Goal: Information Seeking & Learning: Learn about a topic

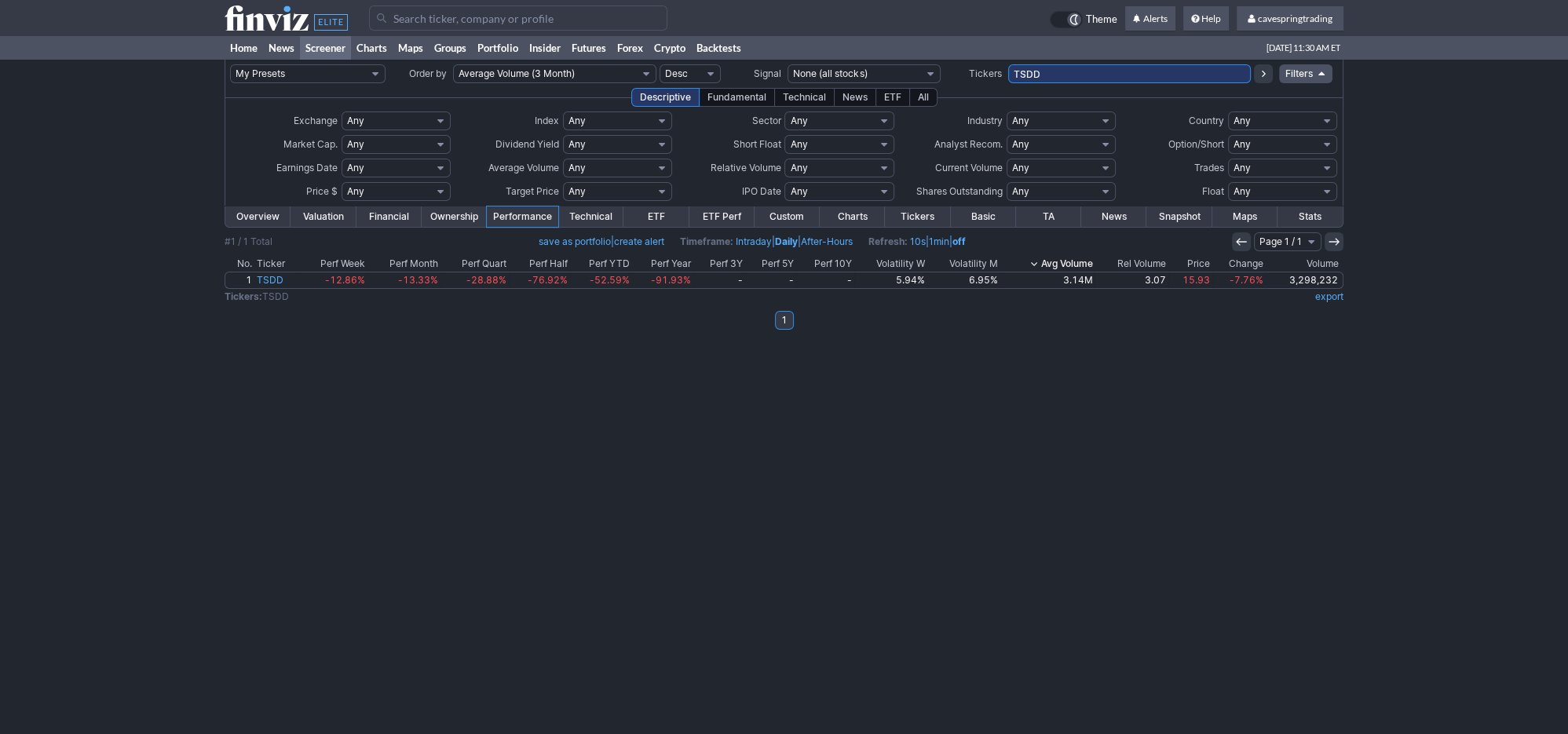
drag, startPoint x: 1110, startPoint y: 64, endPoint x: 1066, endPoint y: 67, distance: 44.1
click at [1066, 67] on td "TSDD" at bounding box center [1130, 73] width 243 height 28
drag, startPoint x: 1077, startPoint y: 83, endPoint x: 666, endPoint y: 35, distance: 413.8
click at [1009, 65] on input "TSDD" at bounding box center [1130, 74] width 243 height 19
type input "bbd"
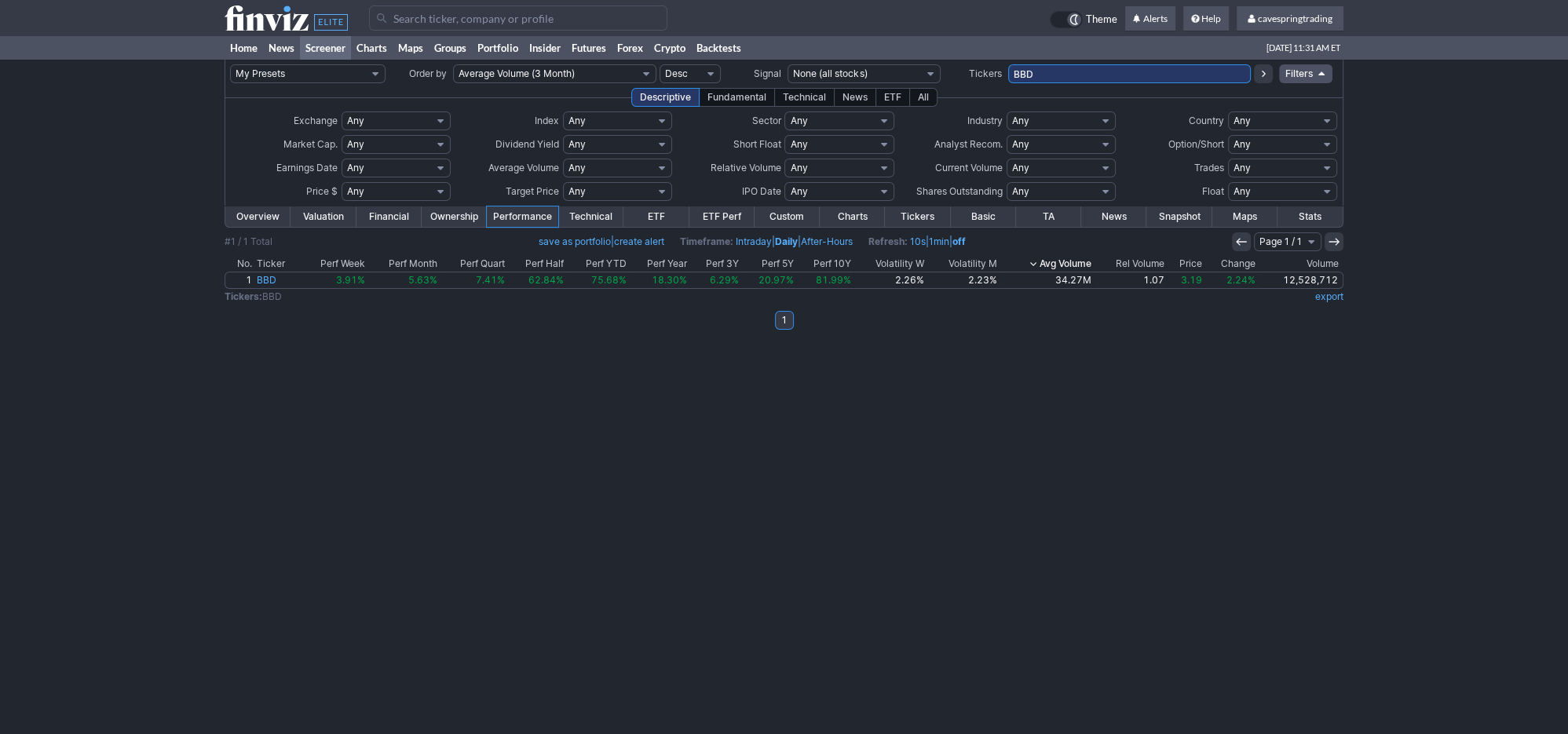
click at [252, 214] on link "Overview" at bounding box center [258, 217] width 65 height 21
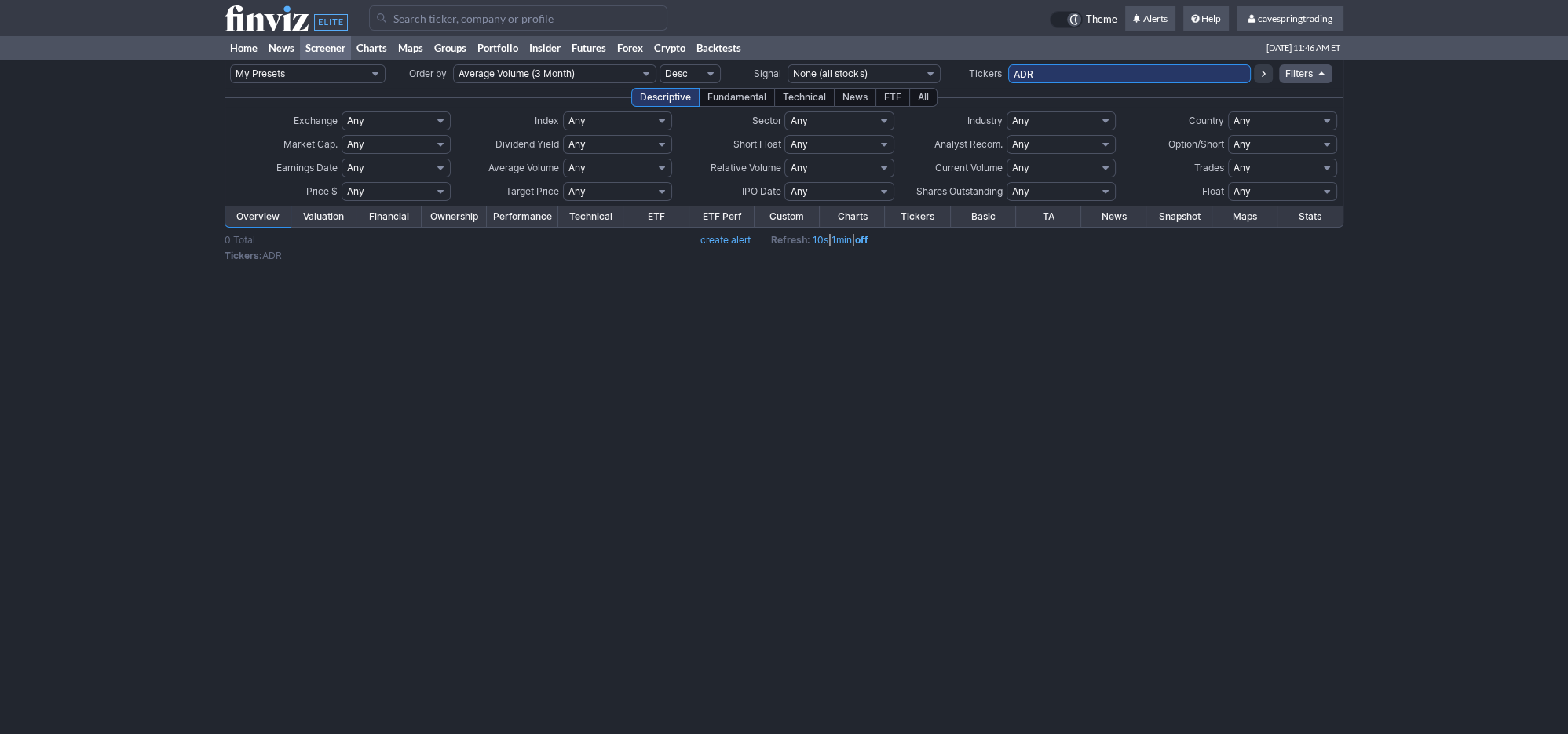
click at [1009, 65] on input "ADR" at bounding box center [1130, 74] width 243 height 19
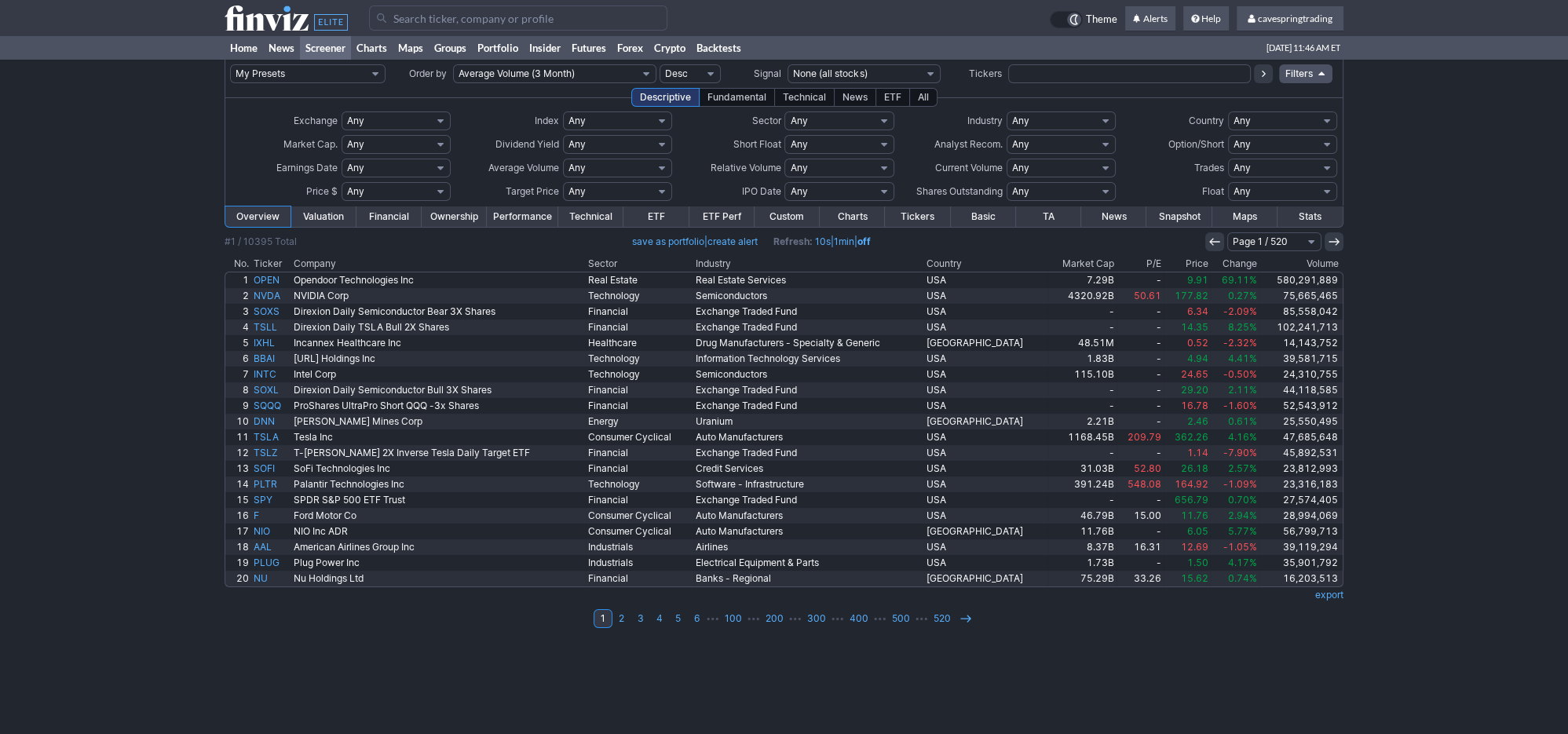
click at [785, 182] on select "Any Today Yesterday In the last week In the last month In the last quarter In t…" at bounding box center [839, 192] width 109 height 19
drag, startPoint x: 819, startPoint y: 198, endPoint x: 1268, endPoint y: 121, distance: 455.6
click at [1228, 112] on select "Any USA Foreign (ex-USA) Asia Europe Latin America BRIC Argentina Australia Bah…" at bounding box center [1282, 121] width 109 height 19
click at [1128, 102] on div "Descriptive Fundamental Technical News ETF All" at bounding box center [784, 97] width 1119 height 19
click at [905, 99] on div "ETF" at bounding box center [892, 97] width 34 height 19
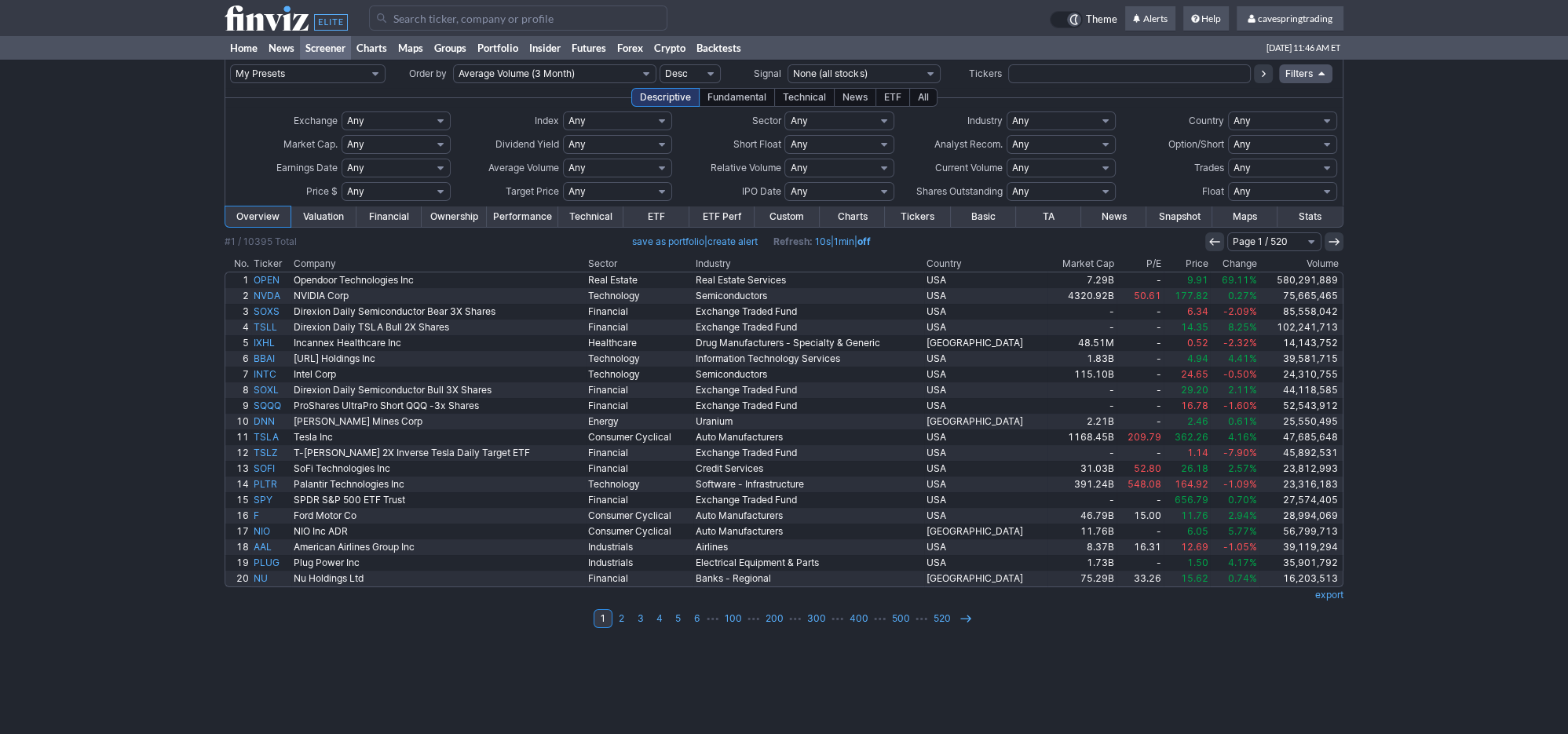
click at [940, 94] on div "Descriptive Fundamental Technical News ETF All" at bounding box center [784, 97] width 1119 height 19
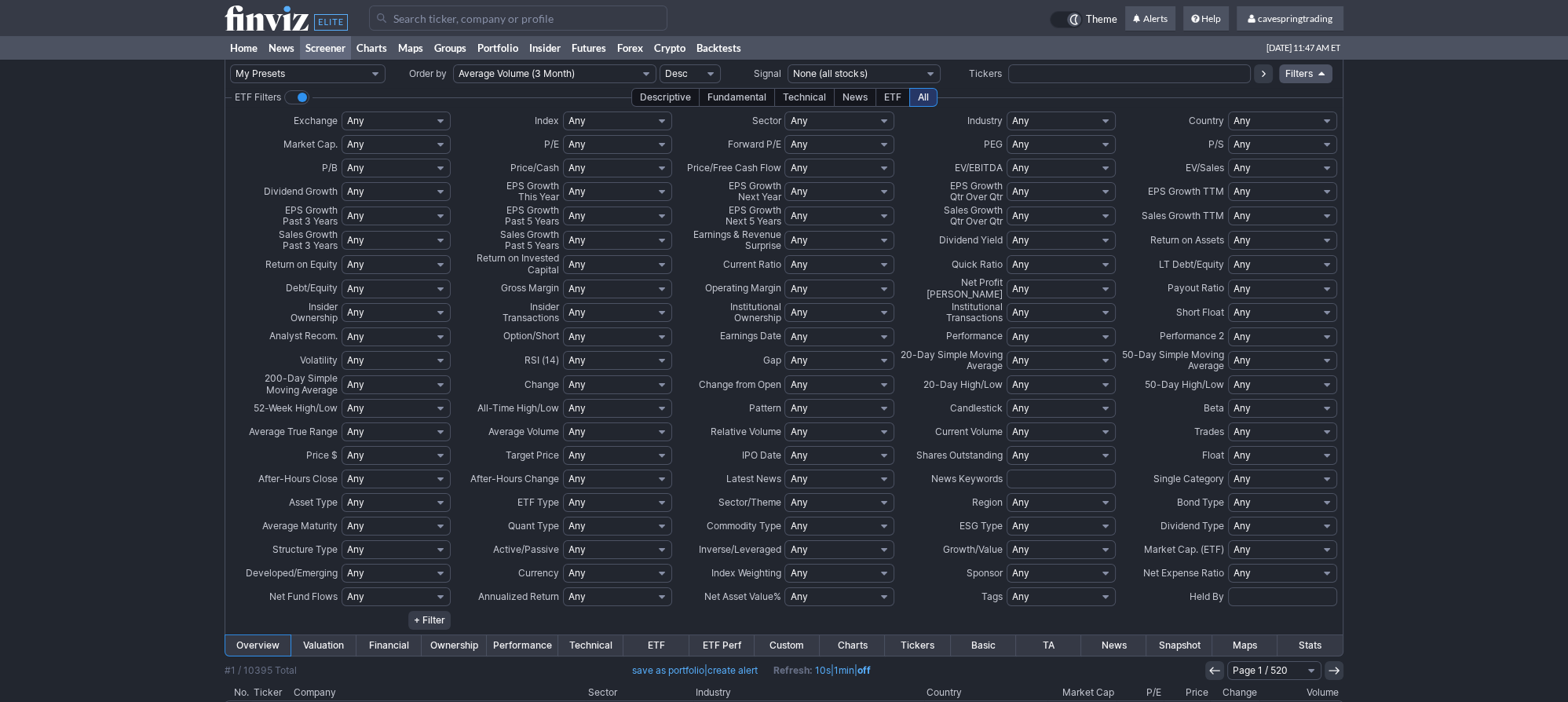
click at [1228, 112] on select "Any USA Foreign (ex-USA) Asia Europe Latin America BRIC Argentina Australia Bah…" at bounding box center [1282, 121] width 109 height 19
select select "notusa"
click option "Foreign (ex-USA)" at bounding box center [0, 0] width 0 height 0
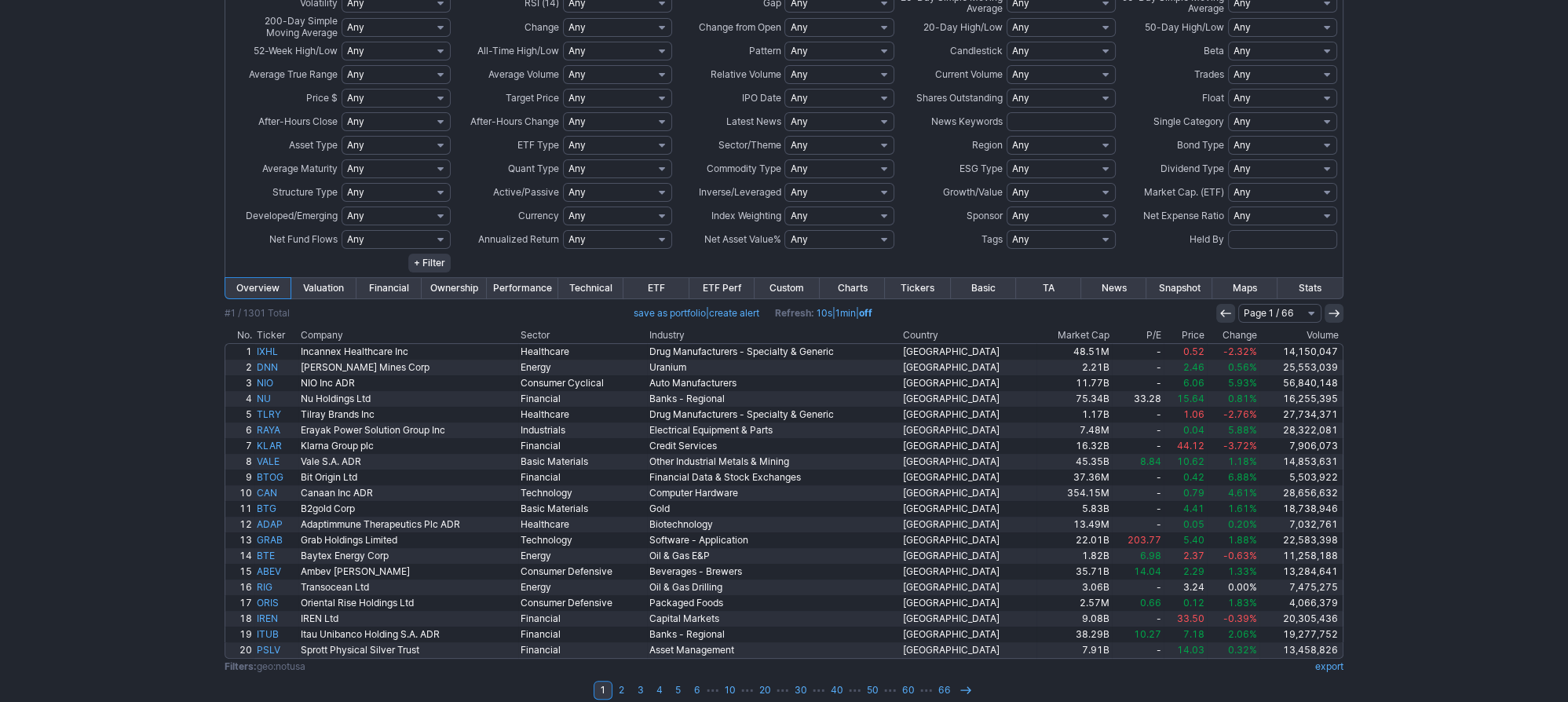
scroll to position [371, 0]
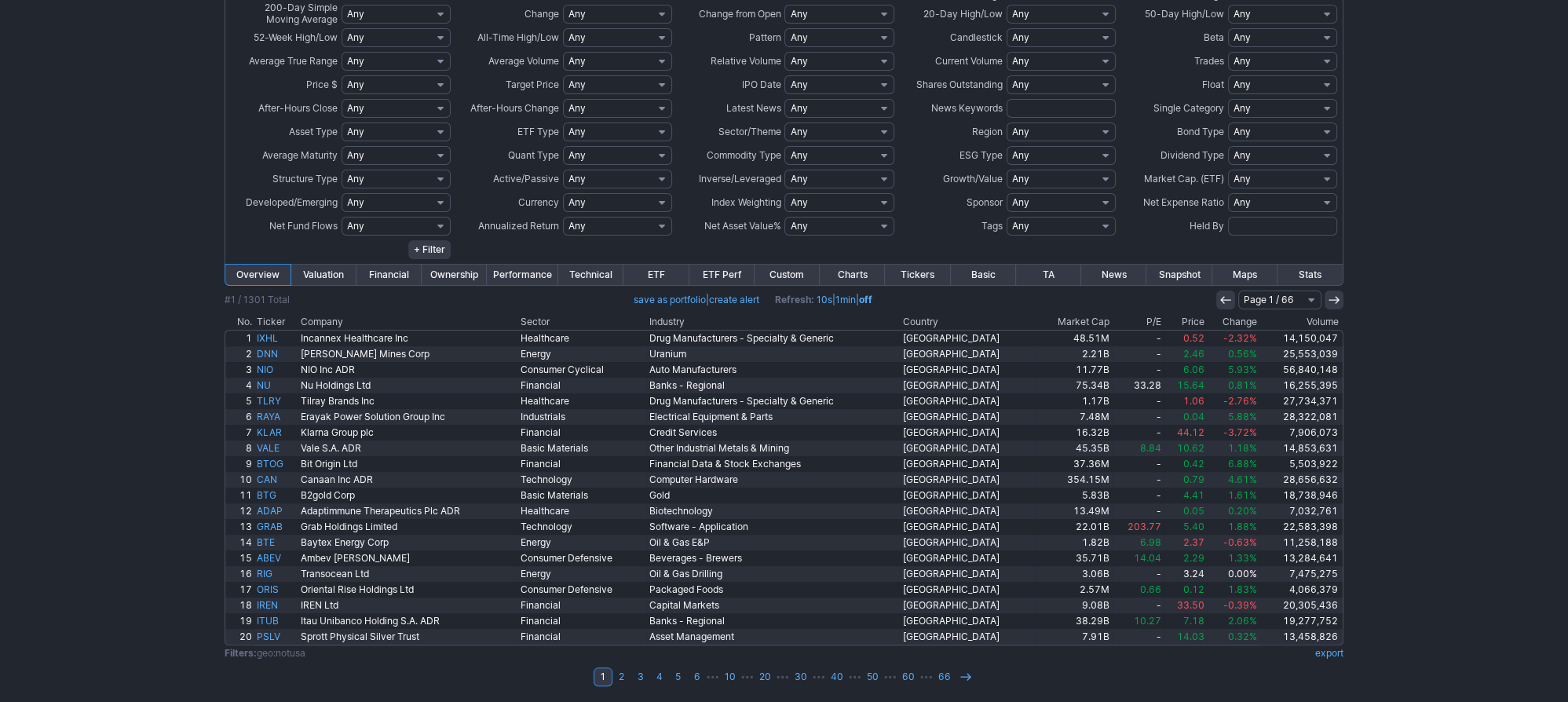
click at [1060, 324] on th "Market Cap" at bounding box center [1075, 322] width 76 height 15
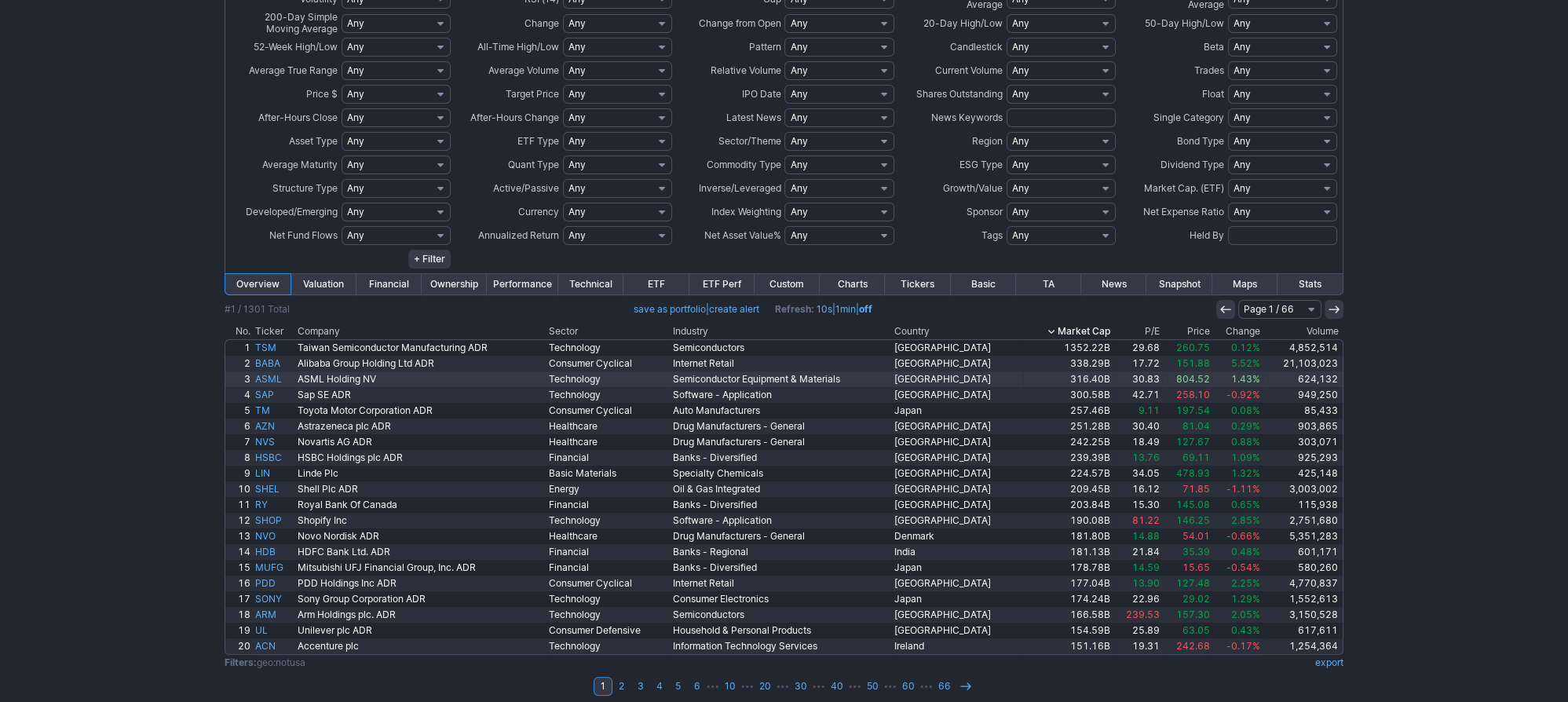
scroll to position [371, 0]
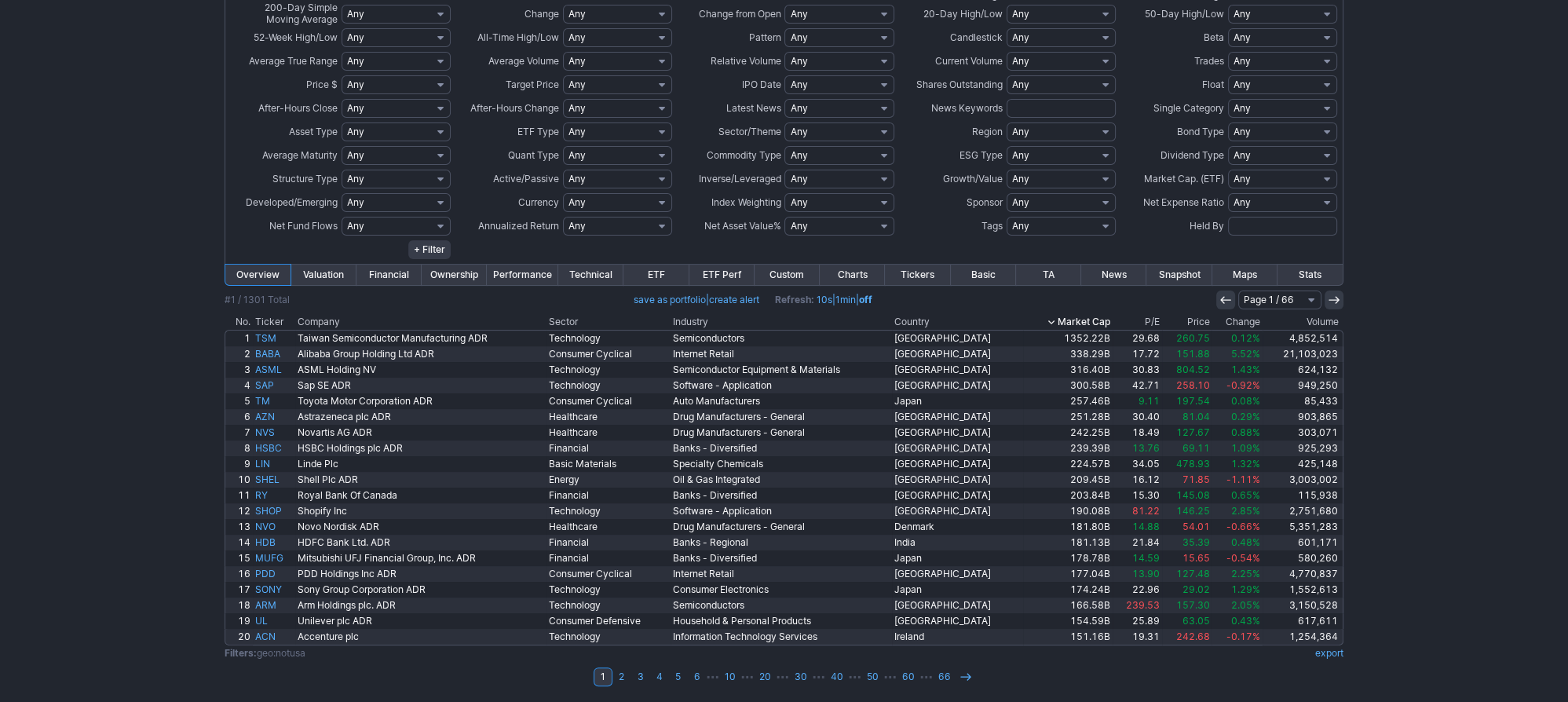
click at [720, 276] on link "ETF Perf" at bounding box center [722, 275] width 65 height 21
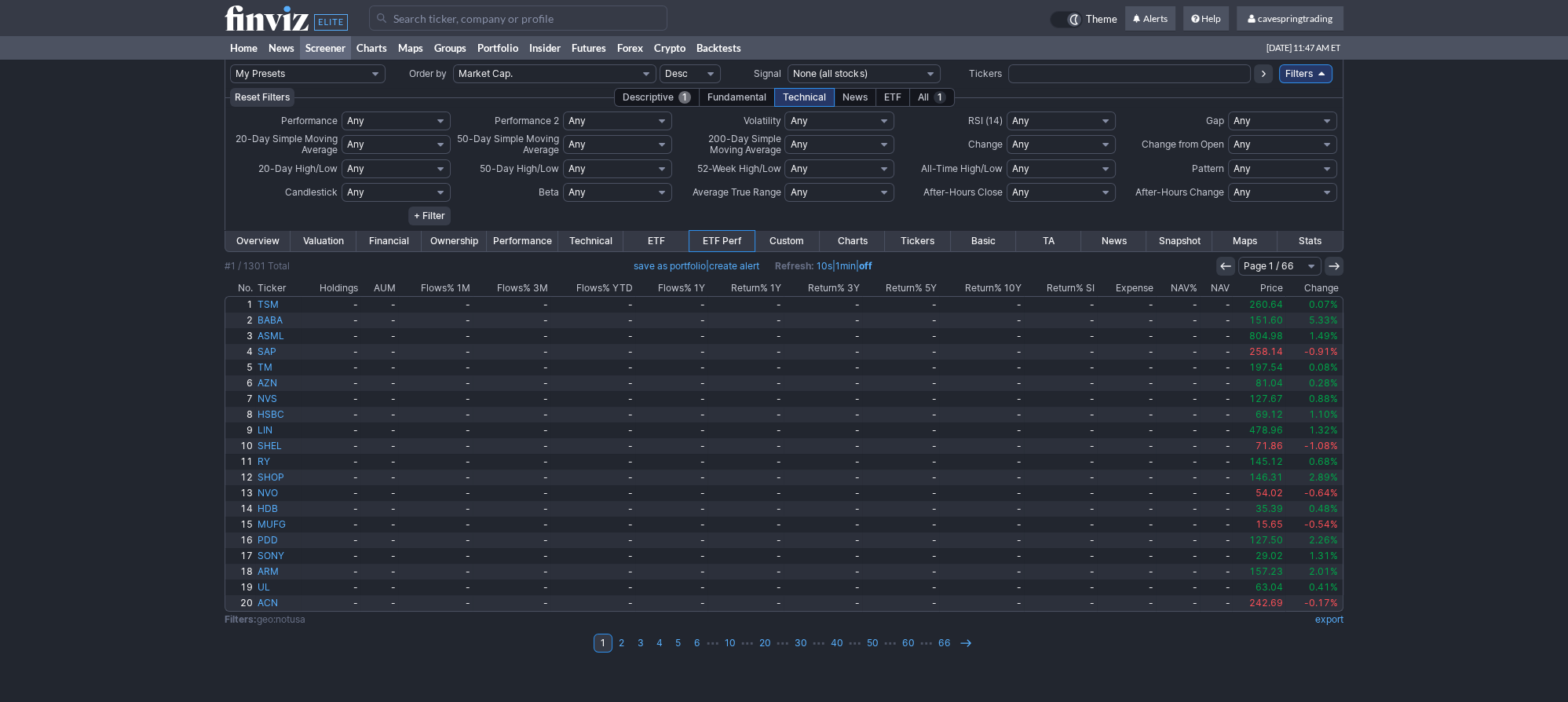
click at [666, 97] on div "Descriptive 1" at bounding box center [657, 97] width 85 height 19
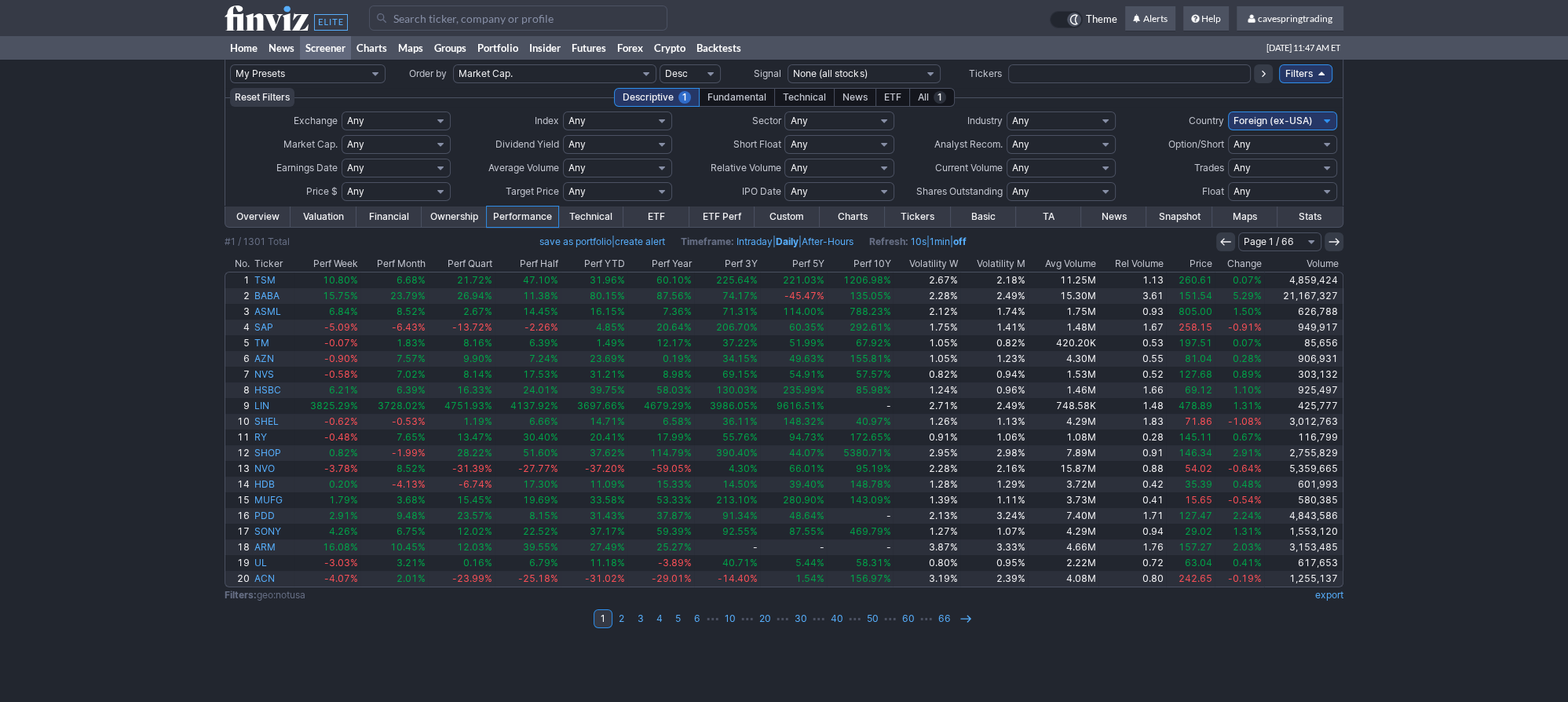
click at [1059, 256] on th "Avg Volume" at bounding box center [1063, 263] width 71 height 15
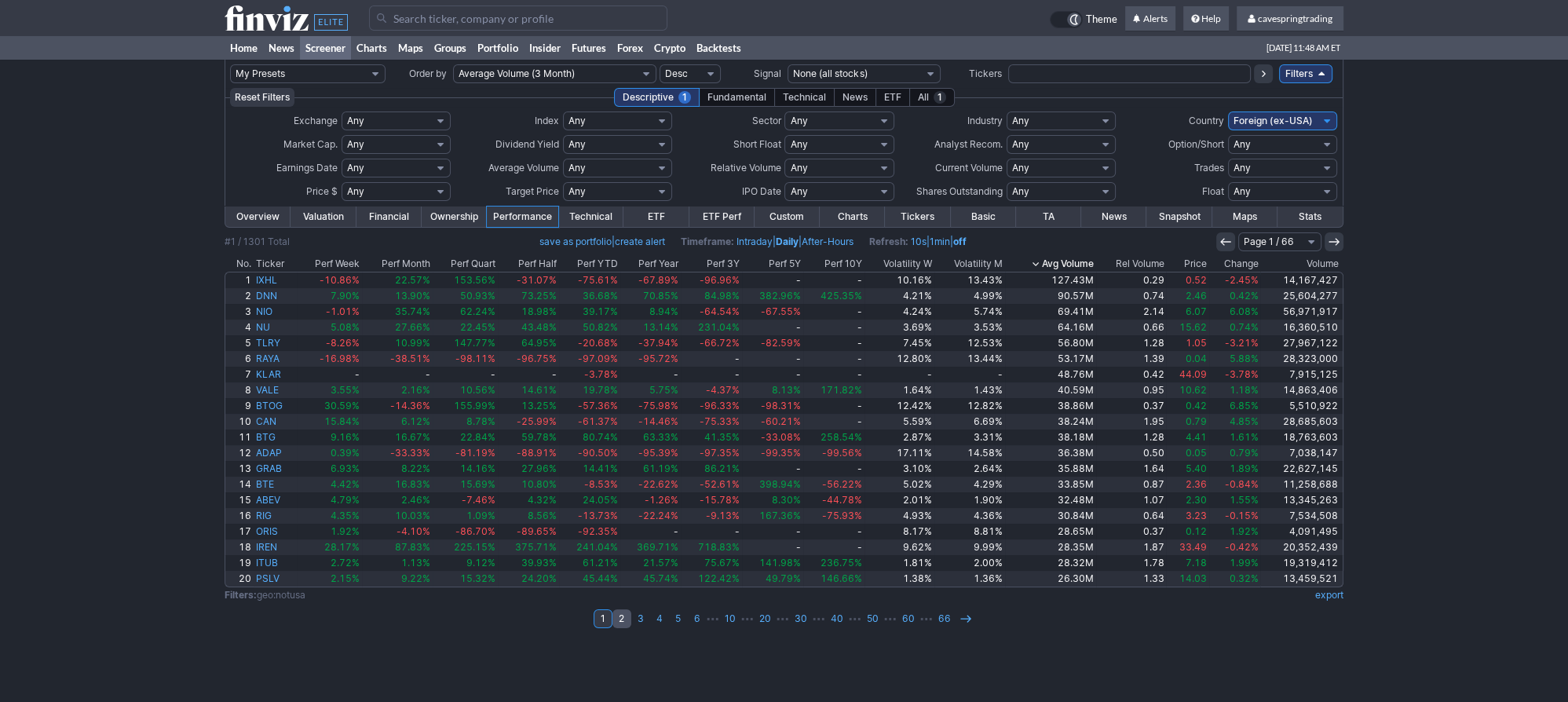
click at [627, 626] on link "2" at bounding box center [622, 619] width 19 height 19
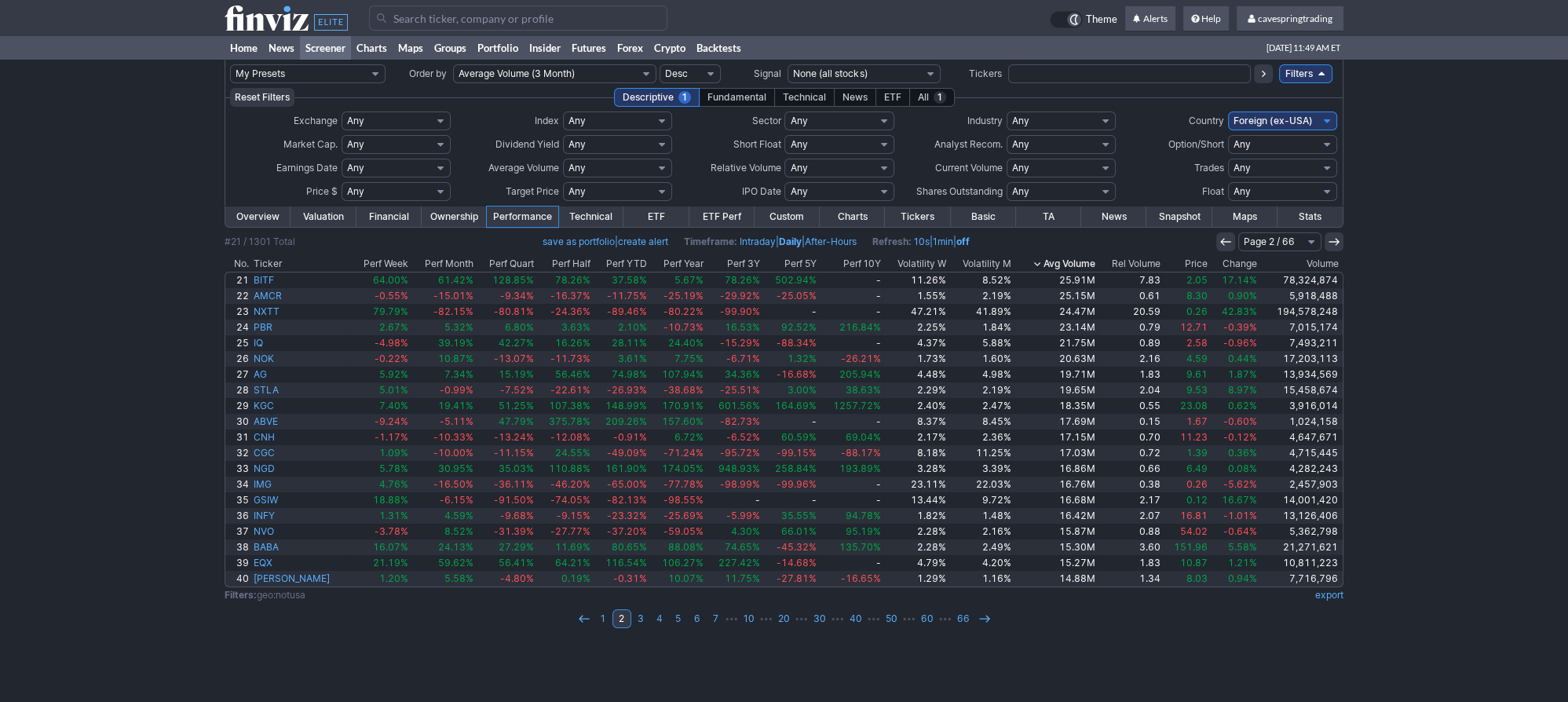
click at [342, 135] on select "Any Mega ($200bln and more) Large ($10bln to $200bln) Mid ($2bln to $10bln) Sma…" at bounding box center [396, 145] width 109 height 19
select select "largeover"
click option "+Large (over $10bln)" at bounding box center [0, 0] width 0 height 0
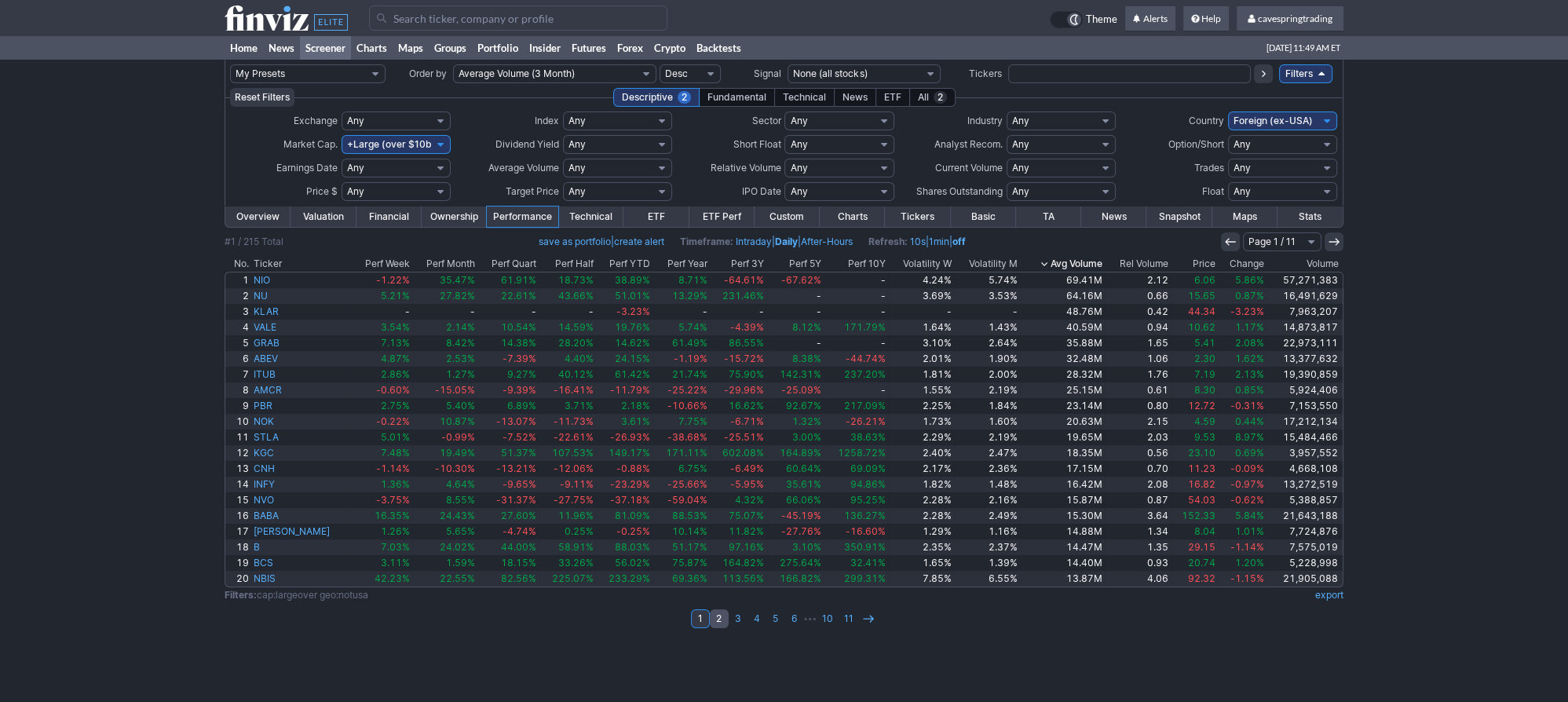
click at [719, 619] on link "2" at bounding box center [719, 619] width 19 height 19
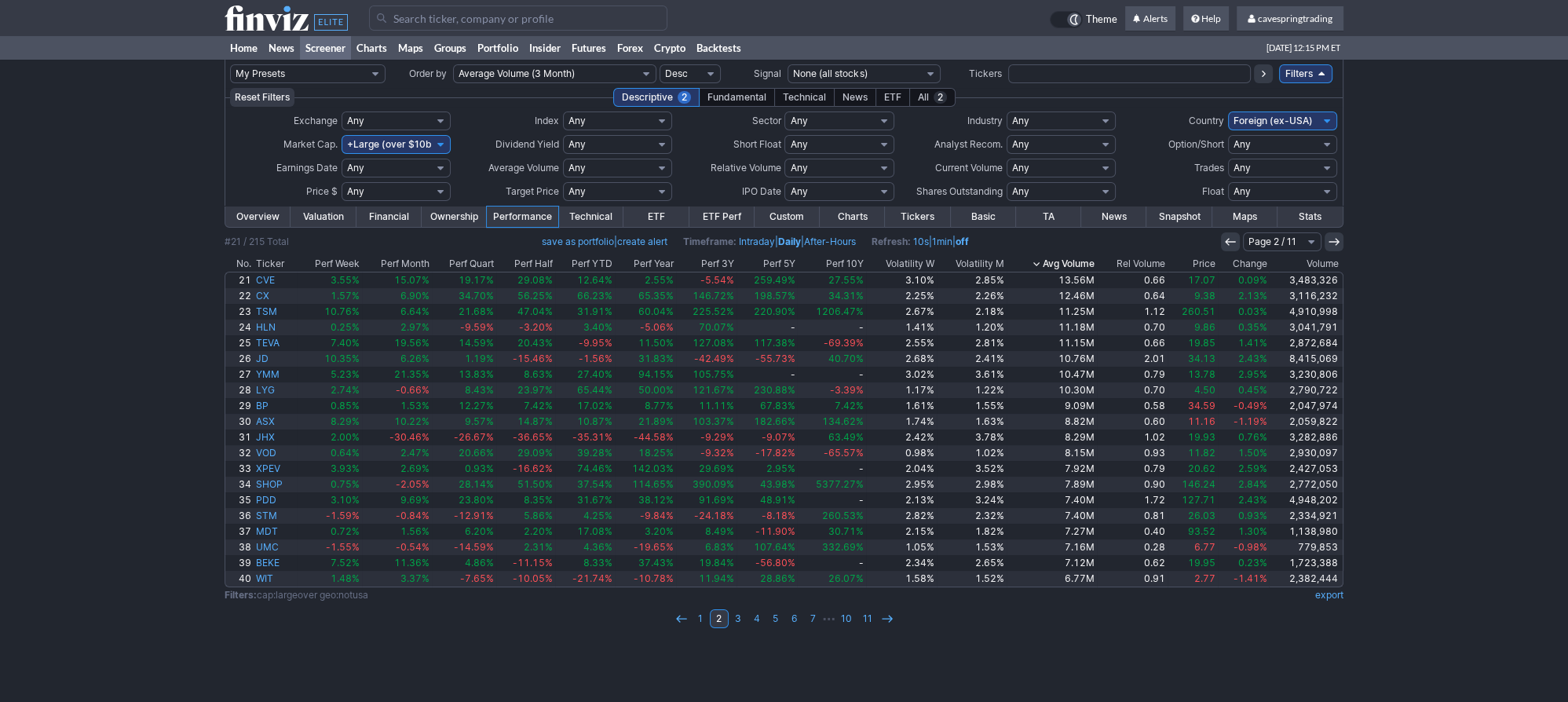
click at [342, 135] on select "Any Mega ($200bln and more) Large ($10bln to $200bln) Mid ($2bln to $10bln) Sma…" at bounding box center [396, 145] width 109 height 19
select select
click option "Any" at bounding box center [0, 0] width 0 height 0
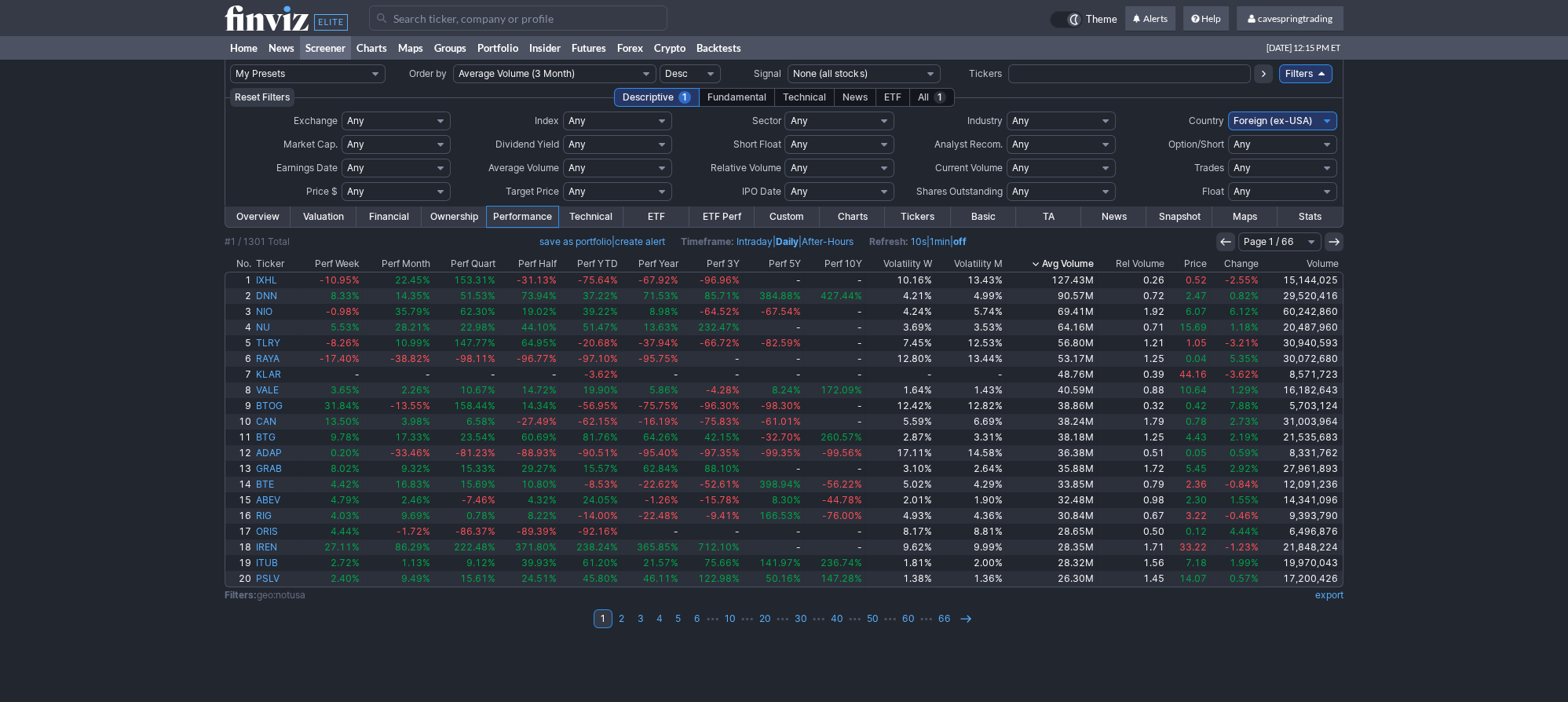
click at [342, 182] on select "Any Under $1 Under $2 Under $3 Under $4 Under $5 Under $7 Under $10 Under $15 U…" at bounding box center [396, 192] width 109 height 19
click option "Custom" at bounding box center [0, 0] width 0 height 0
click at [395, 193] on tr "–" at bounding box center [396, 192] width 109 height 19
click at [397, 193] on input "text" at bounding box center [411, 192] width 36 height 19
type input "60"
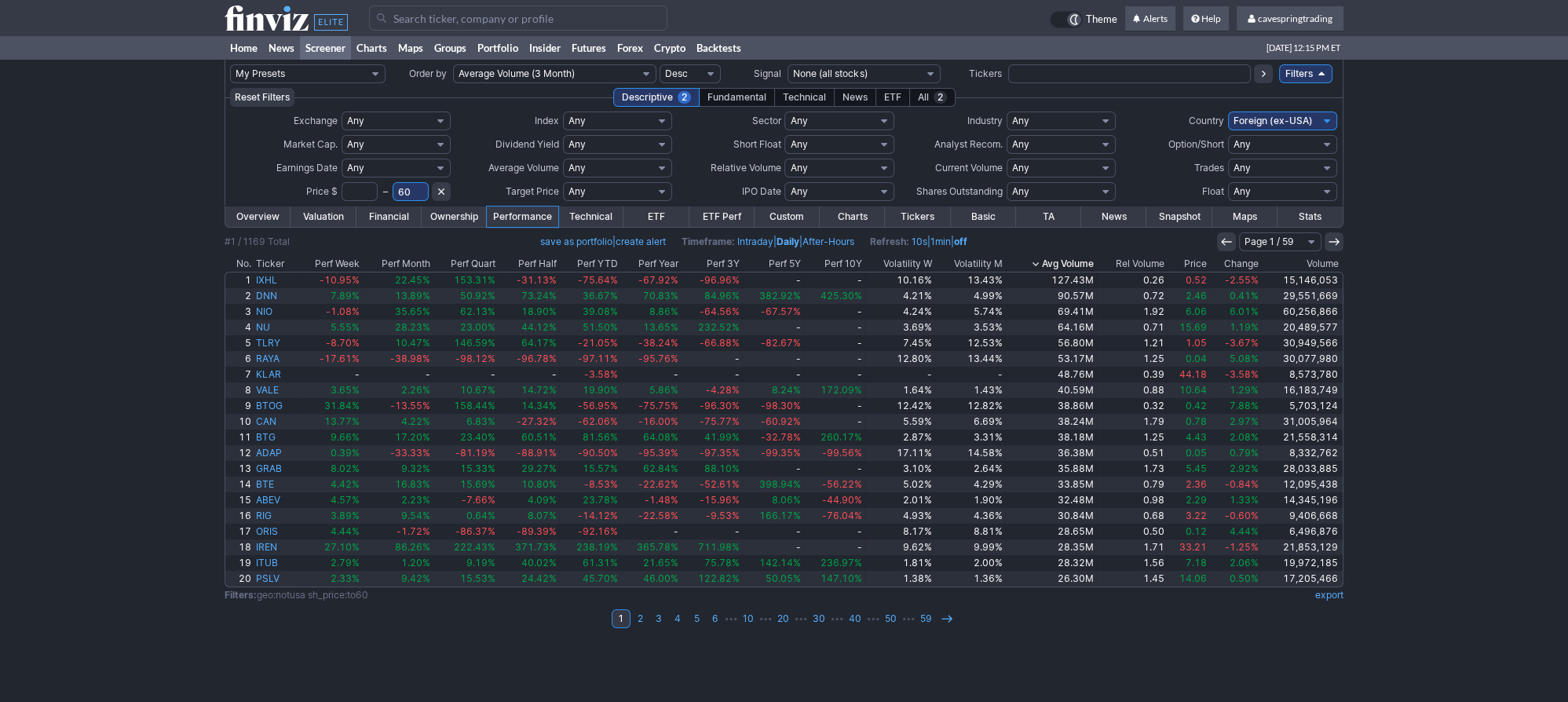
click at [785, 158] on select "Any Over 10 Over 5 Over 3 Over 2 Over 1.5 Over 1 Over 0.75 Over 0.5 Over 0.25 U…" at bounding box center [839, 168] width 109 height 19
click at [1451, 242] on div "My Presets -Save Screen -Edit Screens s: RATIO USE s: RATIO s: stock screen s: …" at bounding box center [784, 380] width 1568 height 642
click at [563, 158] on select "Any Under 50K Under 100K Under 500K Under 750K Under 1M Over 50K Over 100K Over…" at bounding box center [617, 168] width 109 height 19
select select "o2000"
click option "Over 2M" at bounding box center [0, 0] width 0 height 0
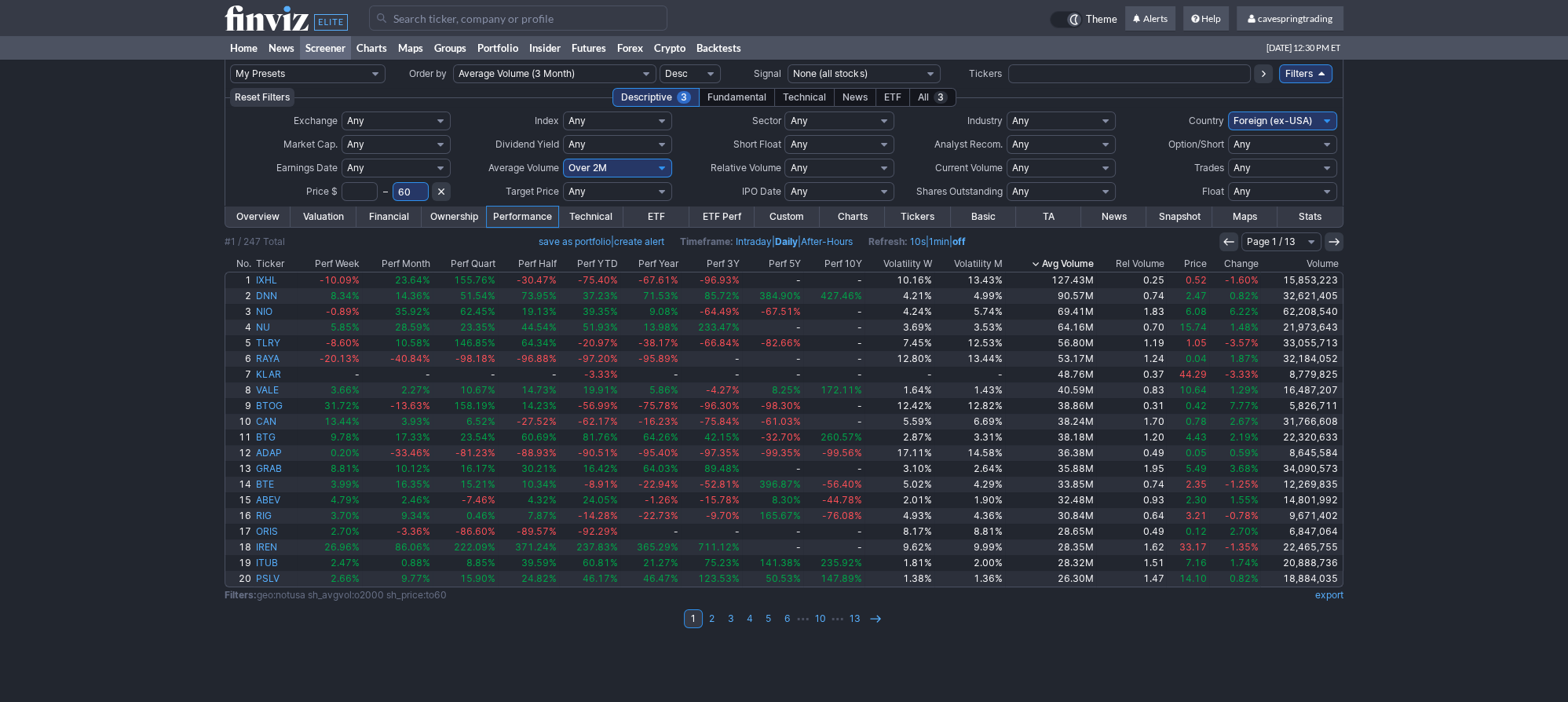
click at [1341, 593] on link "export" at bounding box center [1329, 594] width 28 height 12
click at [1478, 237] on div "My Presets -Save Screen -Edit Screens s: RATIO USE s: RATIO s: stock screen s: …" at bounding box center [784, 380] width 1568 height 642
click at [342, 135] on select "Any Mega ($200bln and more) Large ($10bln to $200bln) Mid ($2bln to $10bln) Sma…" at bounding box center [396, 145] width 109 height 19
click option "Custom" at bounding box center [0, 0] width 0 height 0
click at [372, 141] on tr "B – B" at bounding box center [396, 145] width 109 height 19
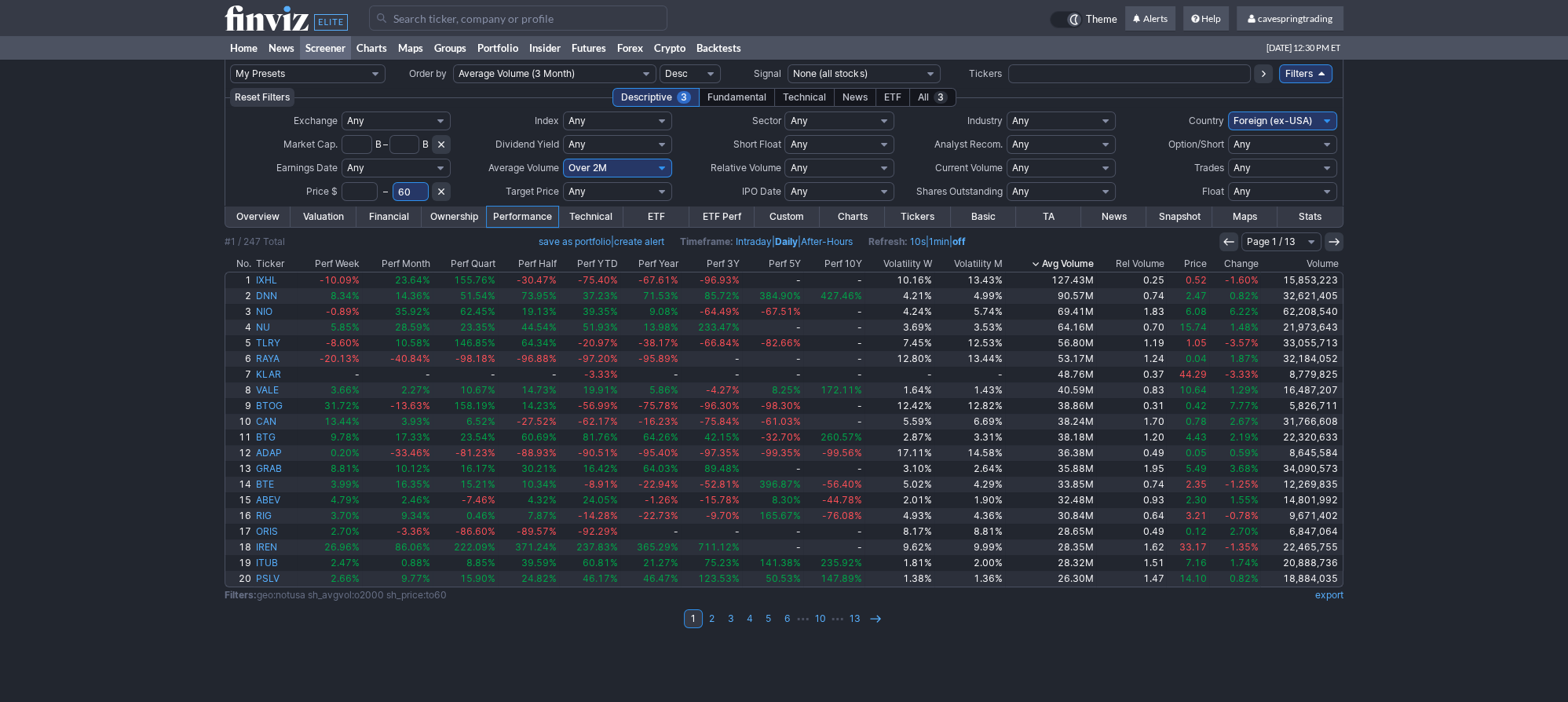
click at [372, 141] on input "text" at bounding box center [357, 145] width 31 height 19
type input ".7"
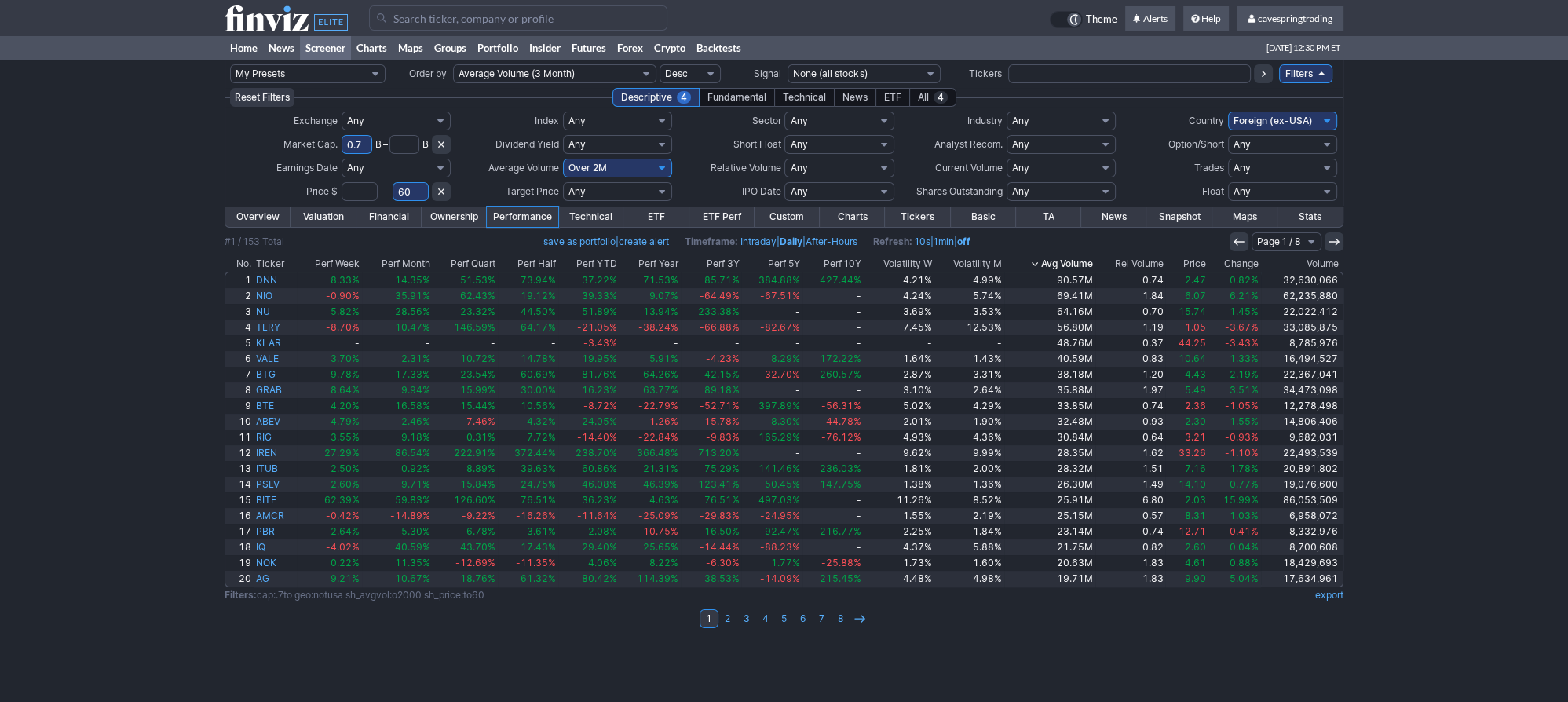
click at [1340, 595] on td "export" at bounding box center [1289, 595] width 110 height 15
click at [1340, 591] on link "export" at bounding box center [1329, 594] width 28 height 12
click at [1228, 112] on select "Any USA Foreign (ex-USA) Asia Europe Latin America BRIC Argentina Australia Bah…" at bounding box center [1282, 121] width 109 height 19
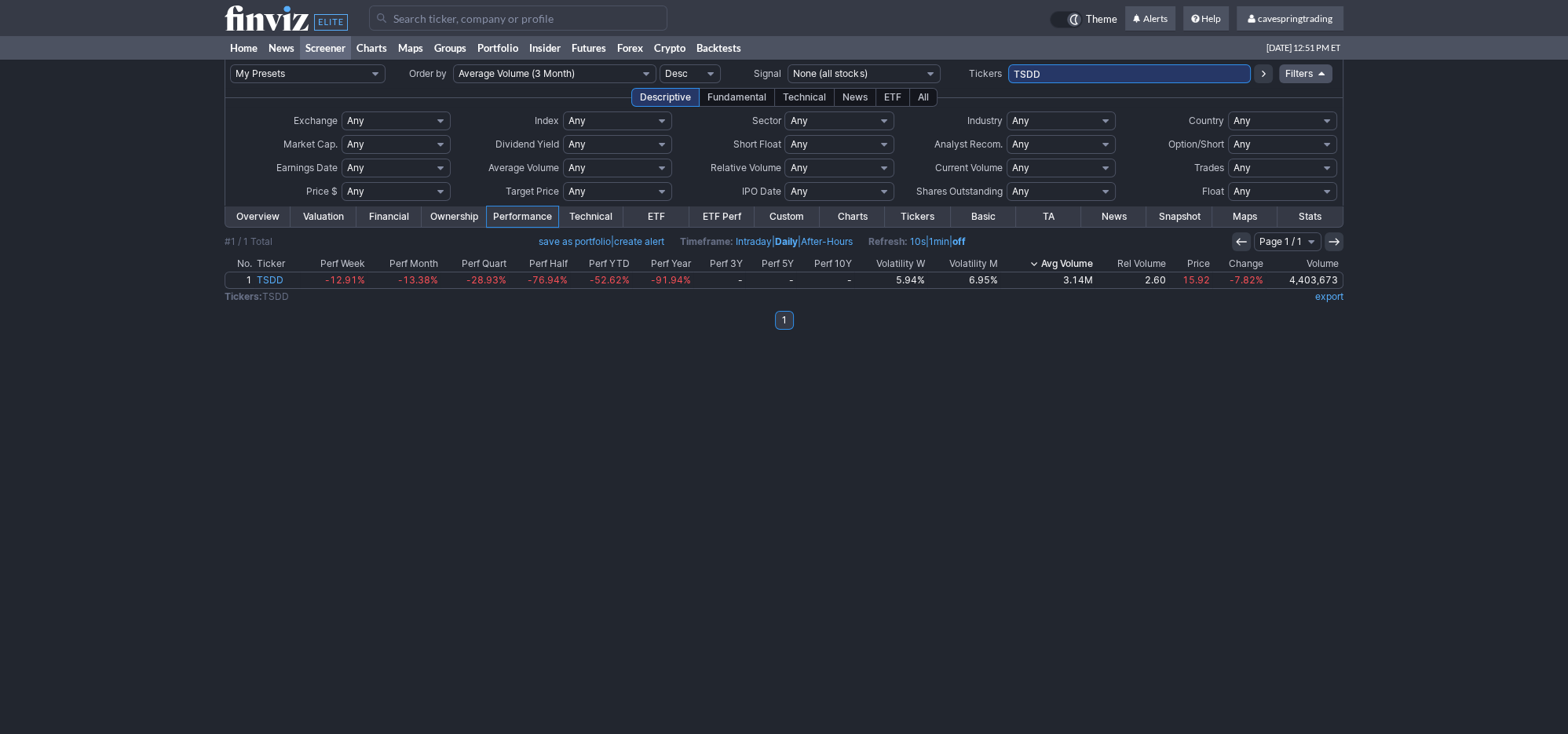
drag, startPoint x: 1073, startPoint y: 77, endPoint x: 642, endPoint y: 15, distance: 435.4
click at [1009, 65] on input "TSDD" at bounding box center [1130, 74] width 243 height 19
type input "nok,grab,dnn"
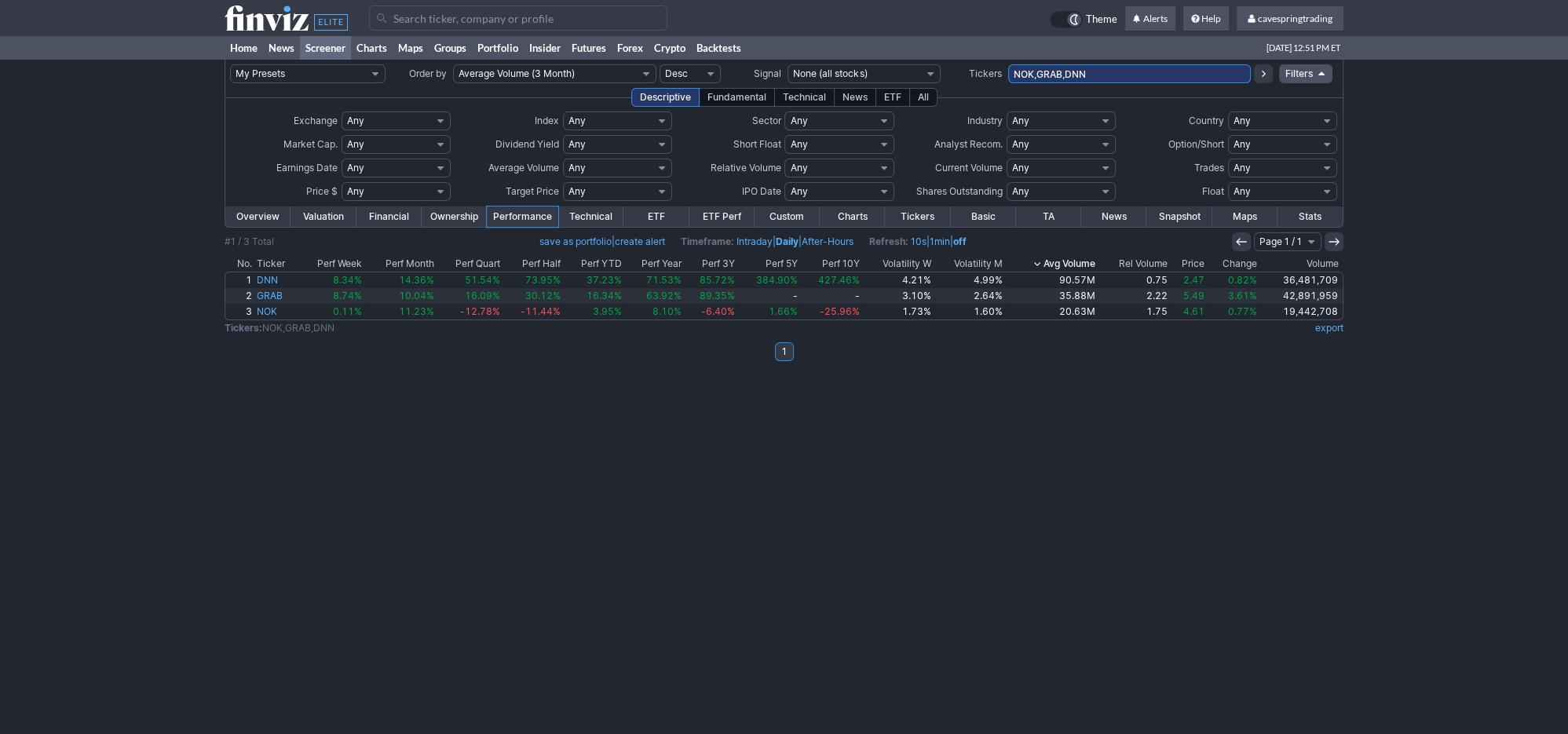
click at [264, 229] on td at bounding box center [784, 230] width 1119 height 4
click at [267, 212] on link "Overview" at bounding box center [258, 217] width 65 height 21
click at [263, 217] on link "Overview" at bounding box center [258, 217] width 65 height 21
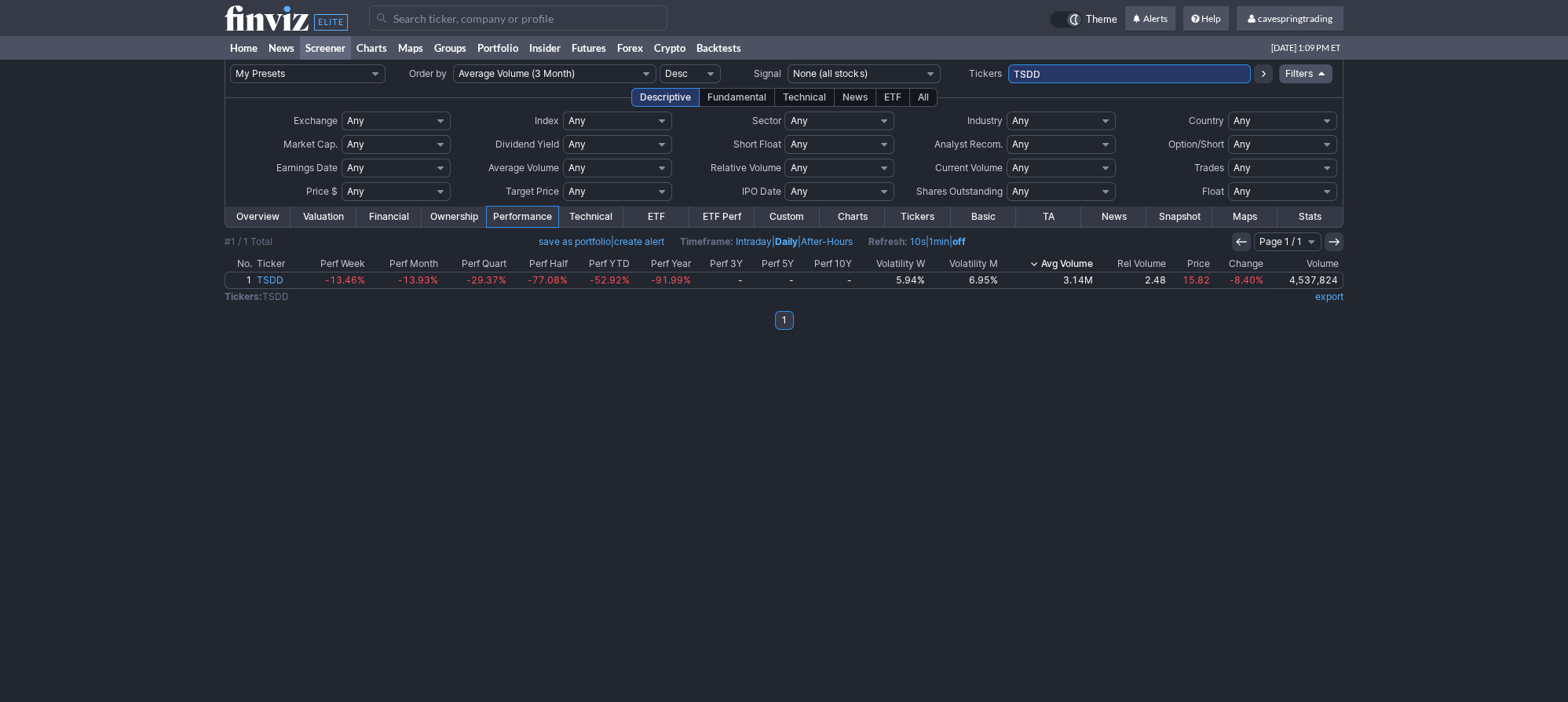
click at [1296, 112] on td "Any USA Foreign (ex-USA) [GEOGRAPHIC_DATA] [GEOGRAPHIC_DATA] [GEOGRAPHIC_DATA] …" at bounding box center [1282, 120] width 111 height 23
click at [1228, 112] on select "Any USA Foreign (ex-USA) [GEOGRAPHIC_DATA] [GEOGRAPHIC_DATA] [GEOGRAPHIC_DATA] …" at bounding box center [1282, 121] width 109 height 19
select select "modal"
click option "Custom" at bounding box center [0, 0] width 0 height 0
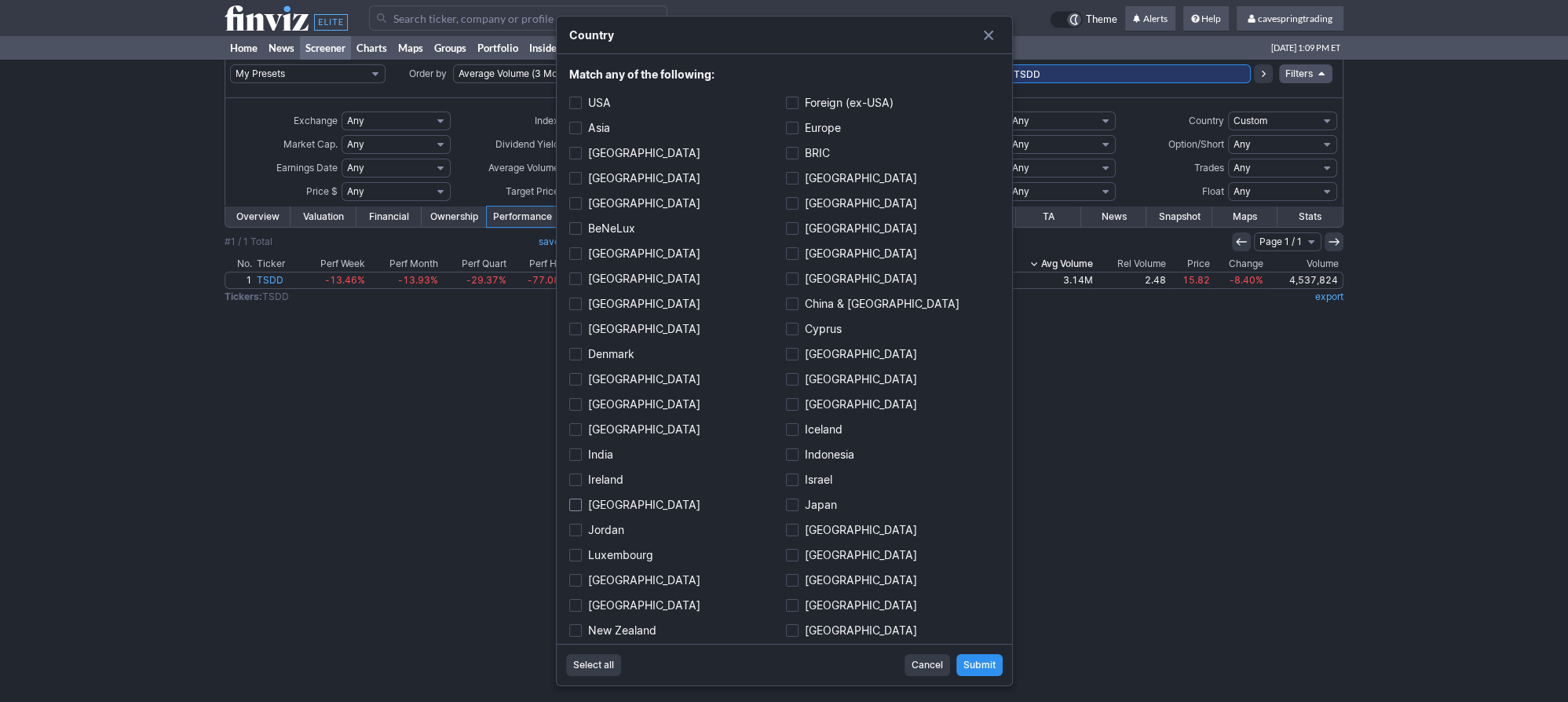
click at [585, 503] on label "[GEOGRAPHIC_DATA]" at bounding box center [676, 505] width 213 height 22
click at [582, 503] on input "[GEOGRAPHIC_DATA]" at bounding box center [576, 504] width 13 height 13
checkbox input "true"
click at [598, 379] on label "[GEOGRAPHIC_DATA]" at bounding box center [676, 379] width 213 height 22
click at [582, 379] on input "[GEOGRAPHIC_DATA]" at bounding box center [576, 379] width 13 height 13
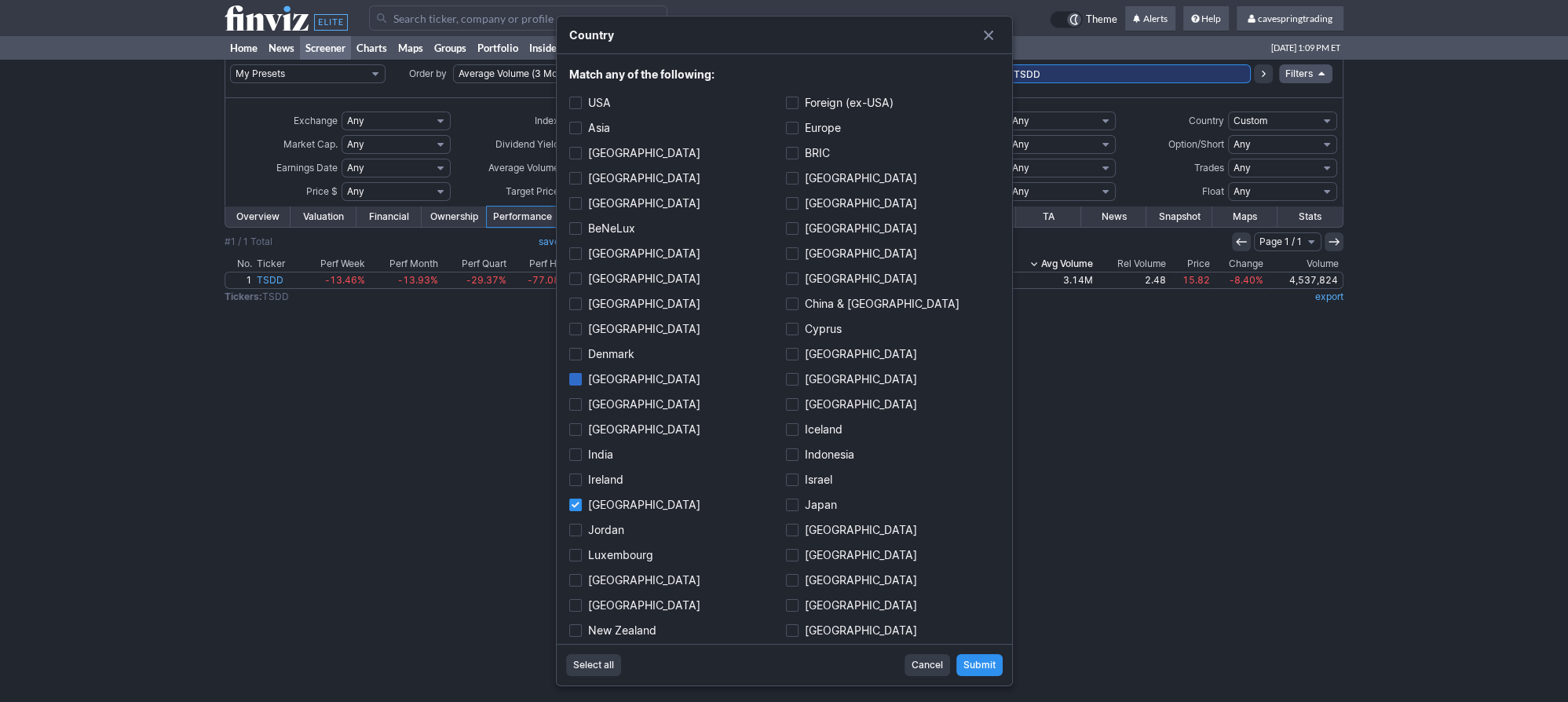
checkbox input "true"
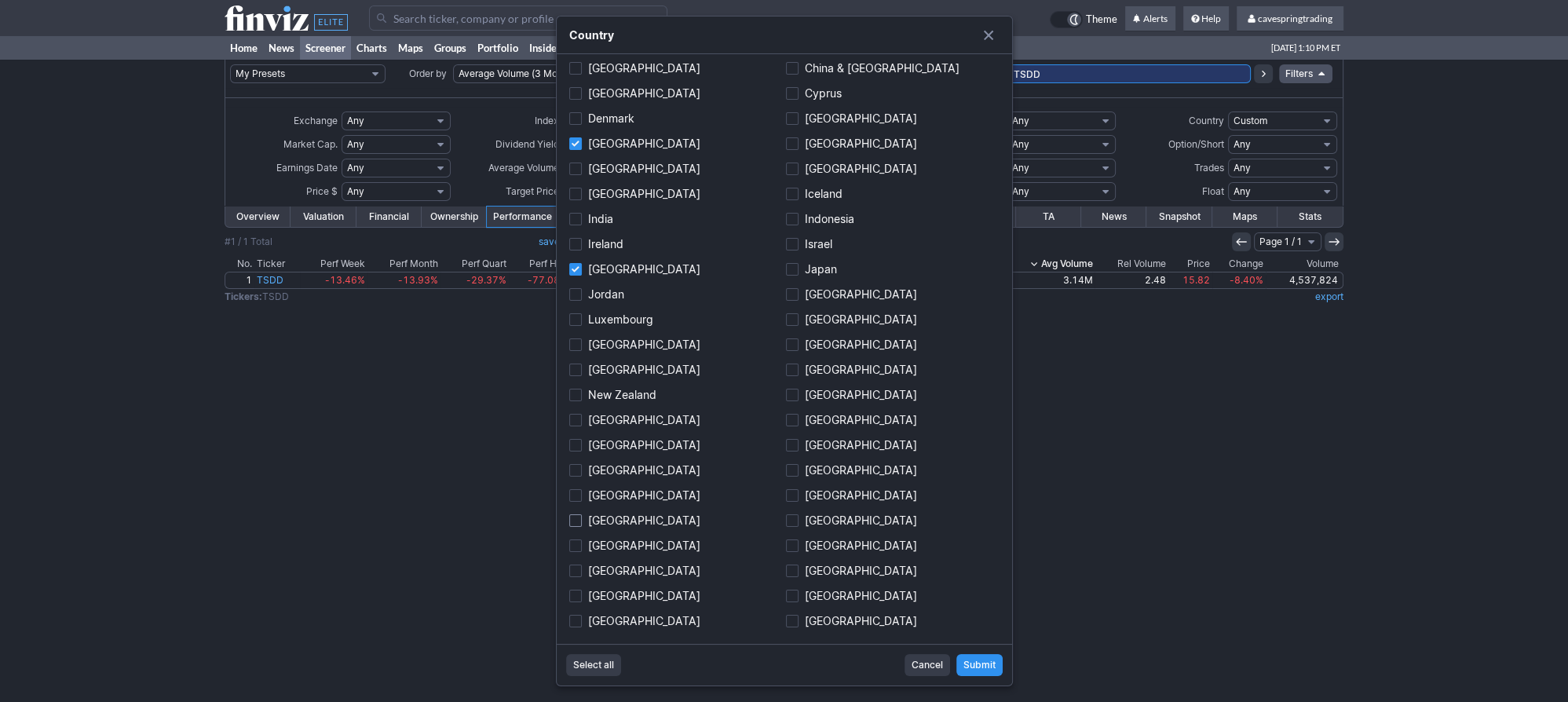
click at [591, 522] on label "[GEOGRAPHIC_DATA]" at bounding box center [676, 520] width 213 height 22
click at [582, 522] on input "[GEOGRAPHIC_DATA]" at bounding box center [576, 520] width 13 height 13
checkbox input "true"
click at [994, 669] on span "Submit" at bounding box center [979, 665] width 32 height 15
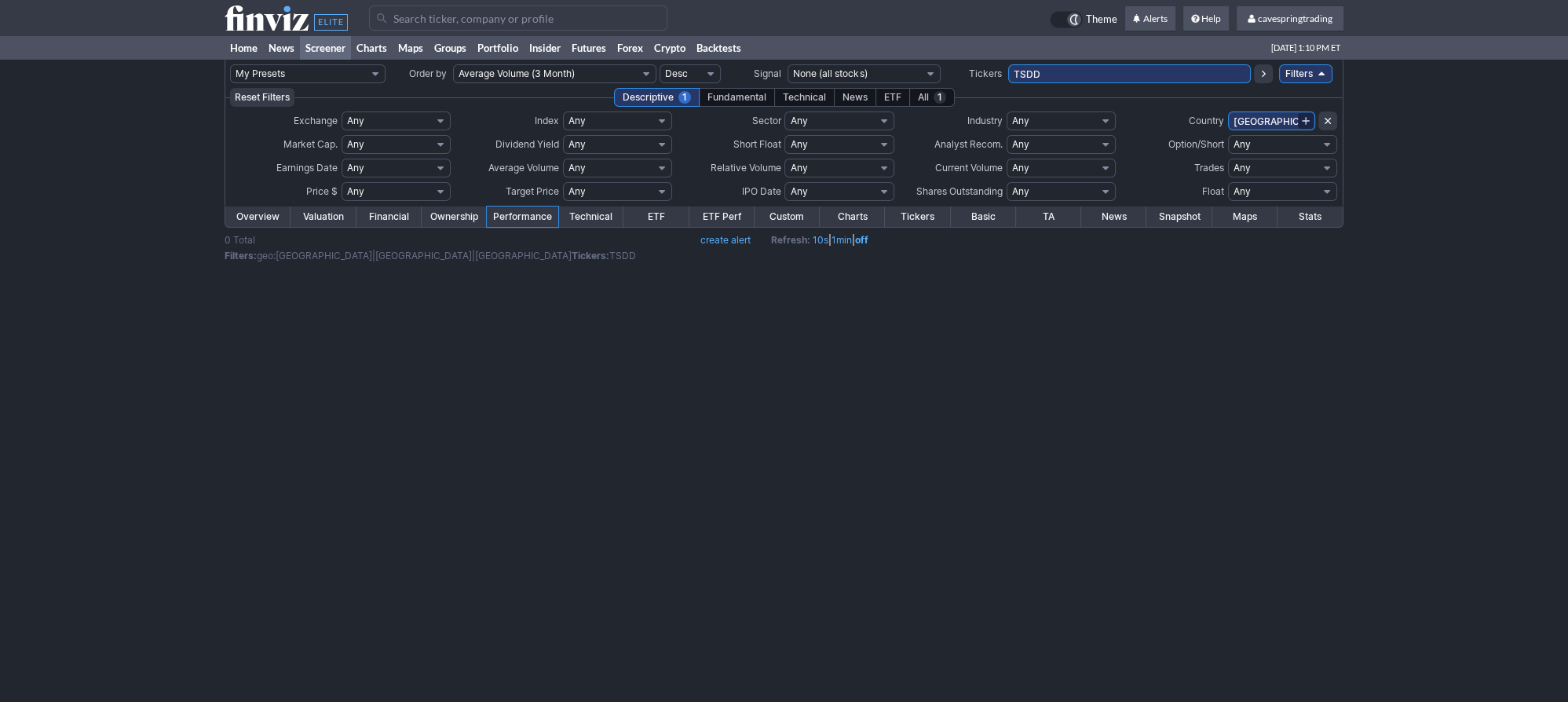
drag, startPoint x: 1061, startPoint y: 74, endPoint x: 588, endPoint y: -23, distance: 482.8
click at [1009, 65] on input "TSDD" at bounding box center [1130, 74] width 243 height 19
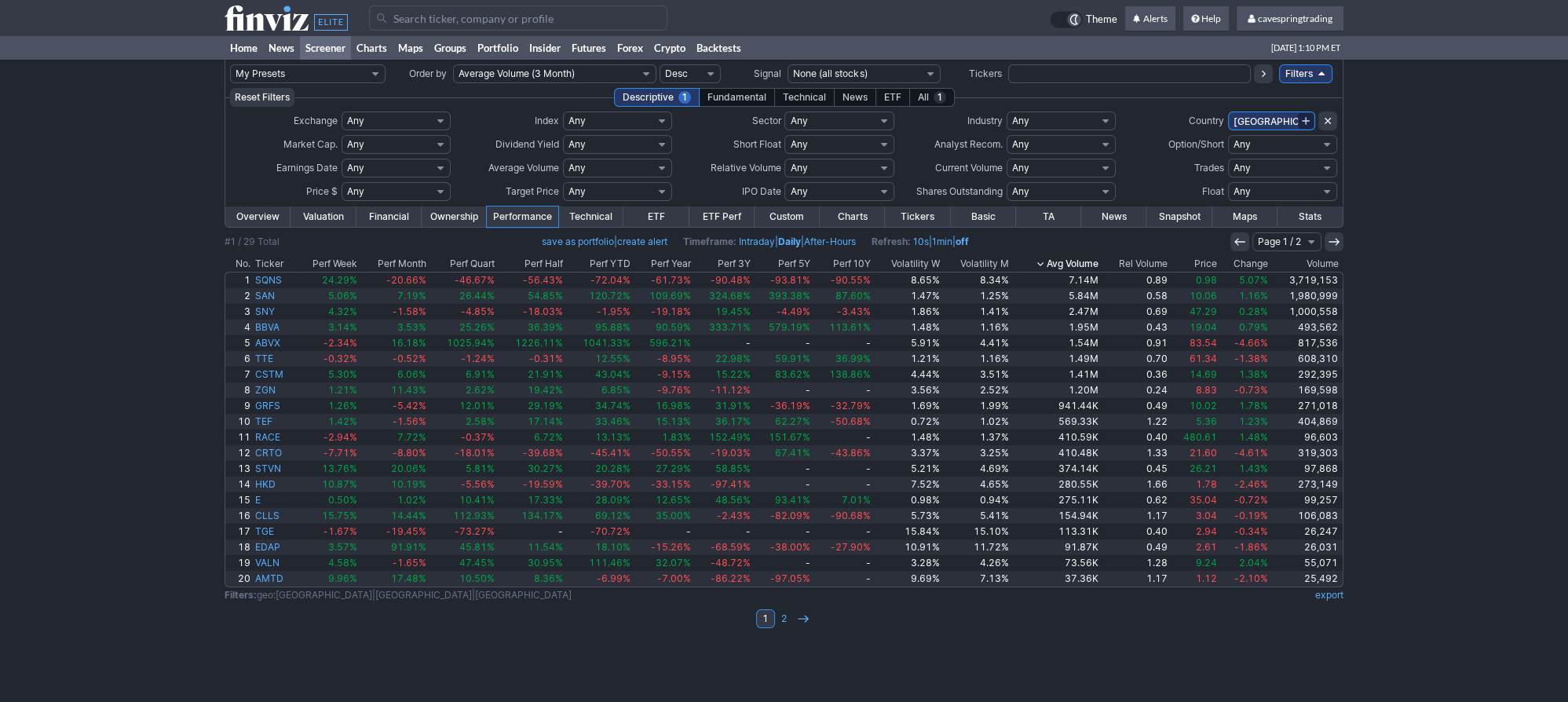
click at [272, 219] on link "Overview" at bounding box center [258, 217] width 65 height 21
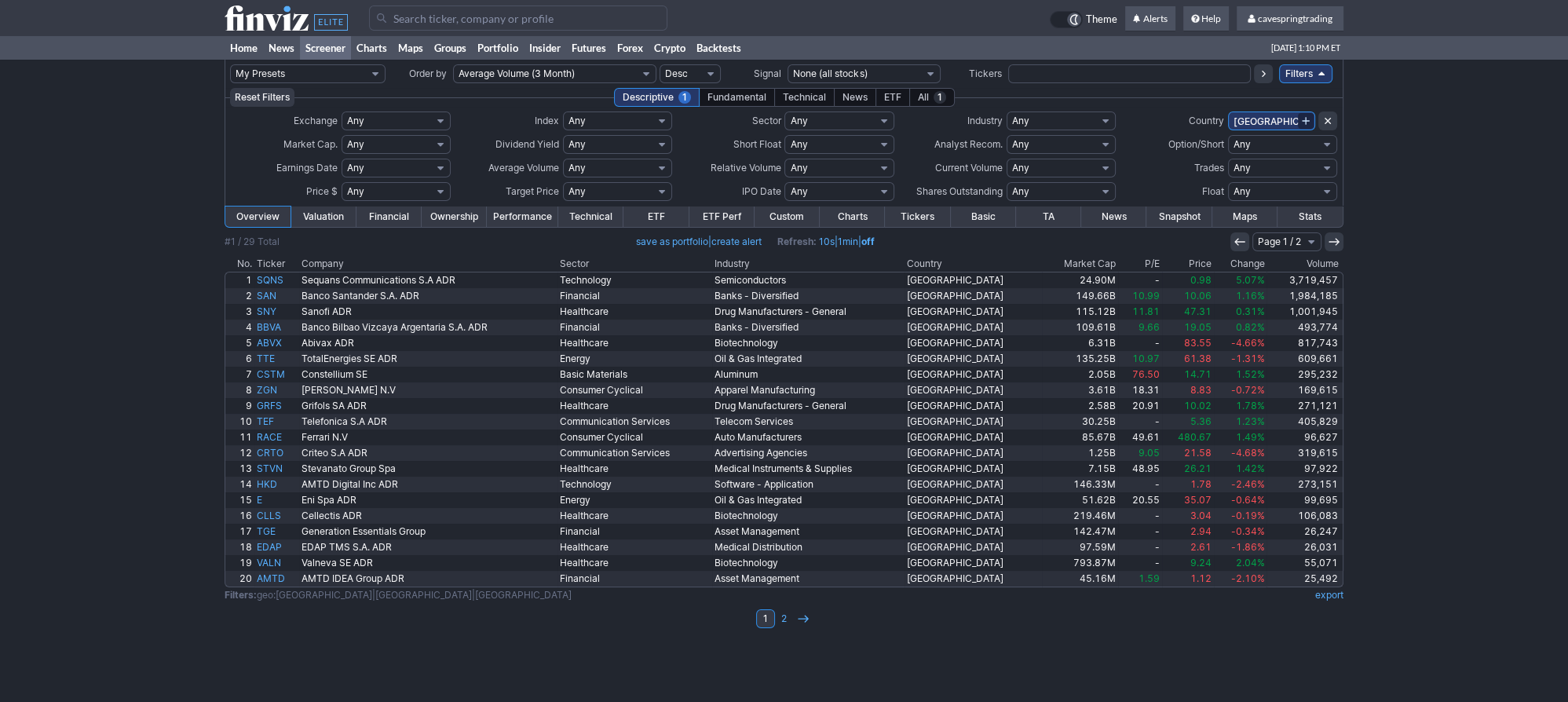
click at [1090, 265] on th "Market Cap" at bounding box center [1080, 263] width 77 height 15
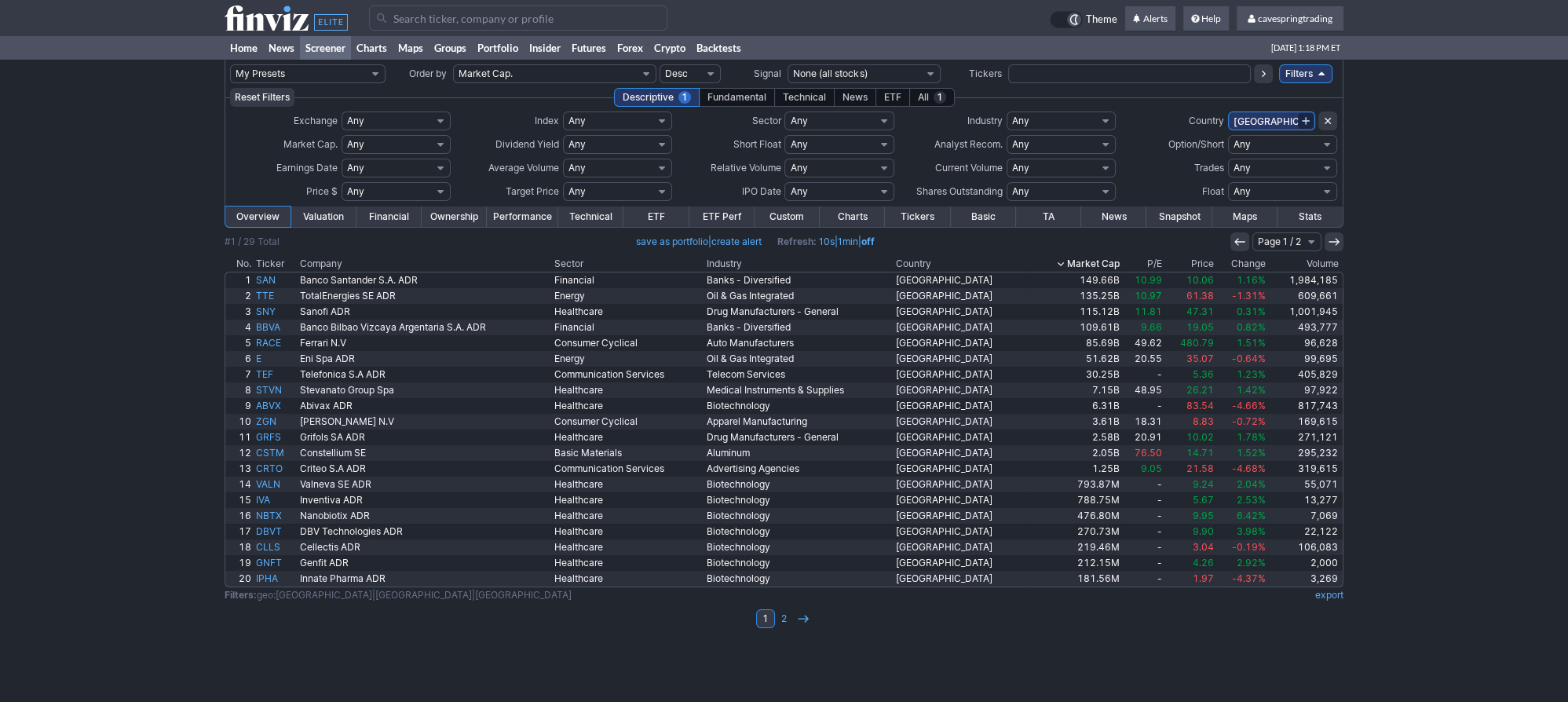
click at [112, 385] on div "My Presets -Save Screen -Edit Screens s: RATIO USE s: RATIO s: stock screen s: …" at bounding box center [784, 380] width 1568 height 642
click at [1333, 244] on icon at bounding box center [1334, 242] width 13 height 13
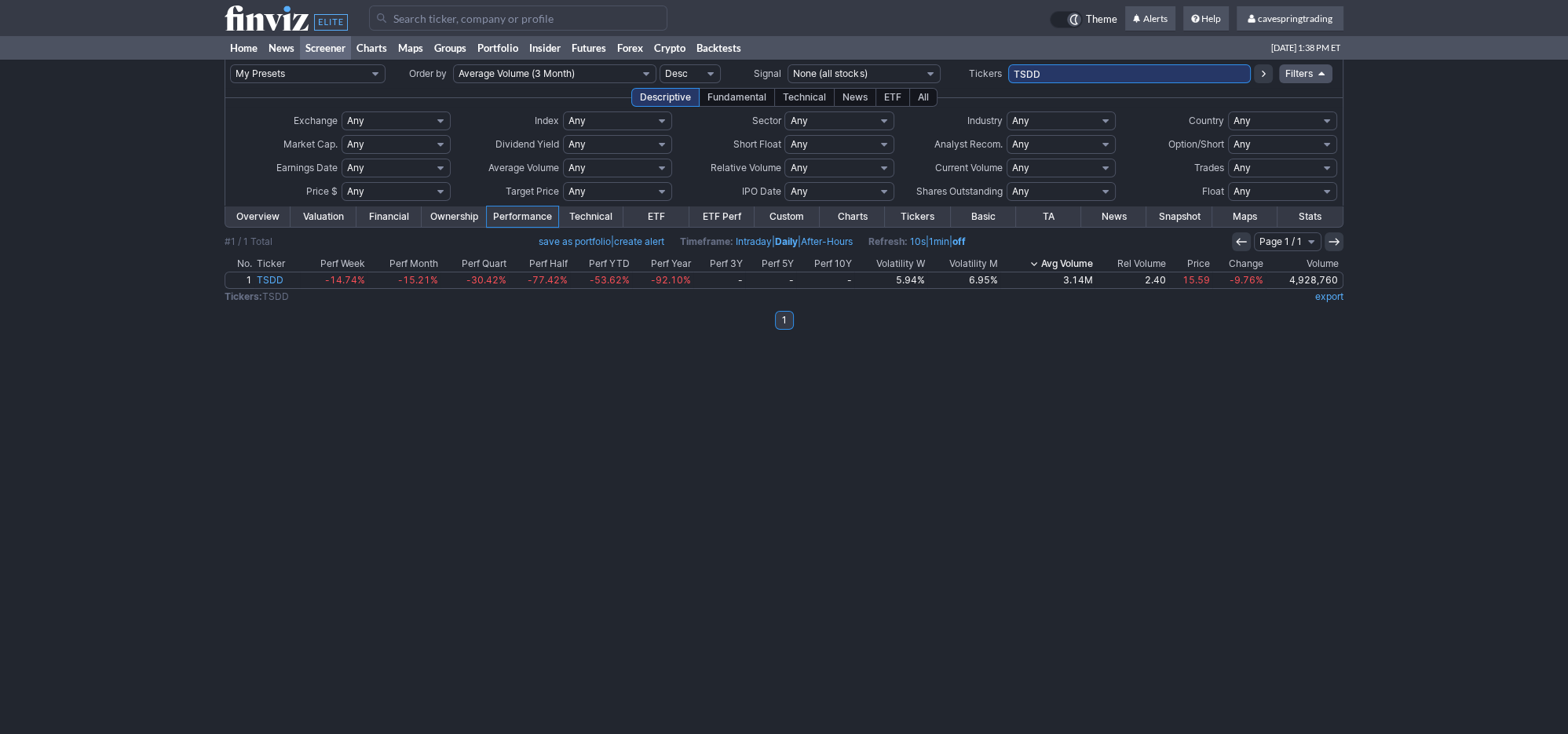
drag, startPoint x: 1058, startPoint y: 77, endPoint x: 668, endPoint y: 62, distance: 390.3
click at [1009, 65] on input "TSDD" at bounding box center [1130, 74] width 243 height 19
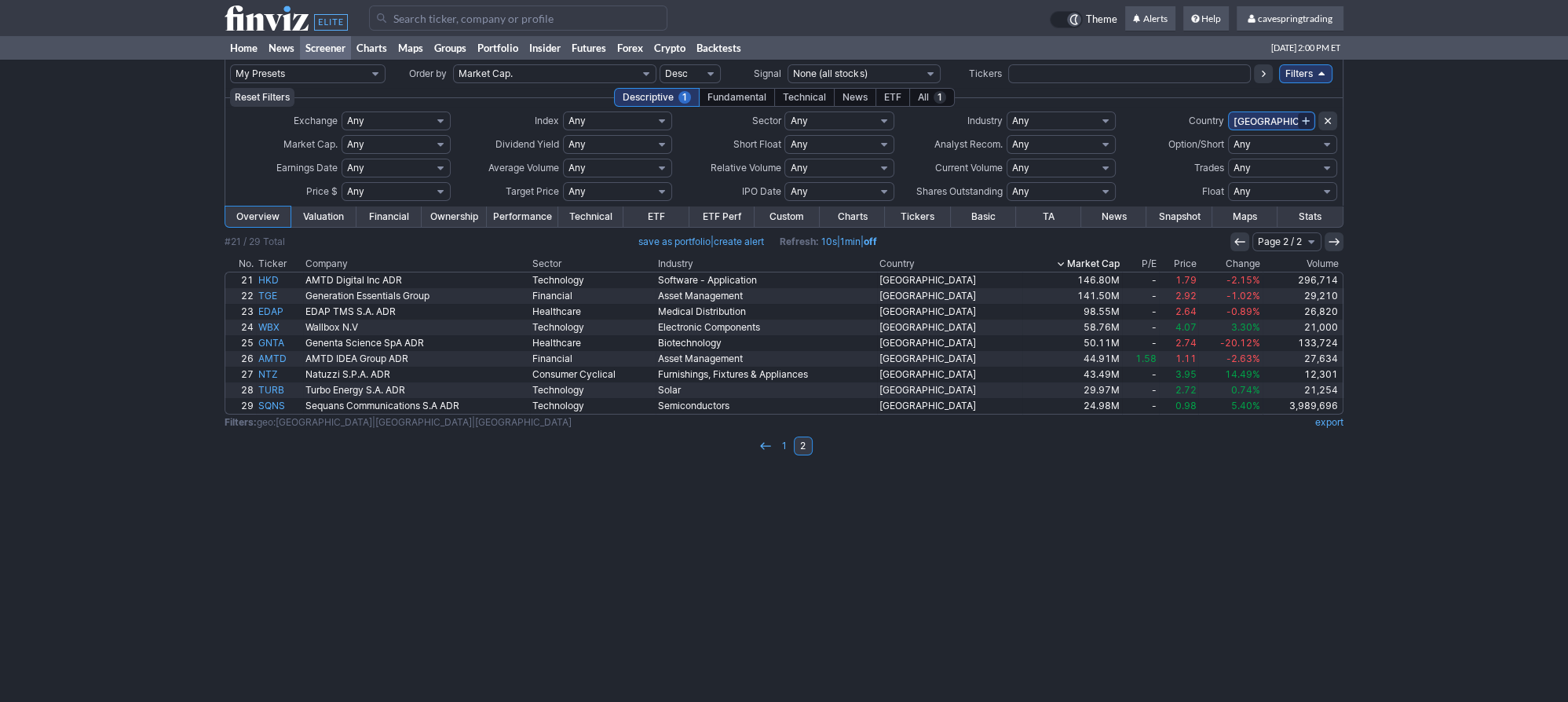
click at [1243, 246] on icon at bounding box center [1240, 242] width 13 height 13
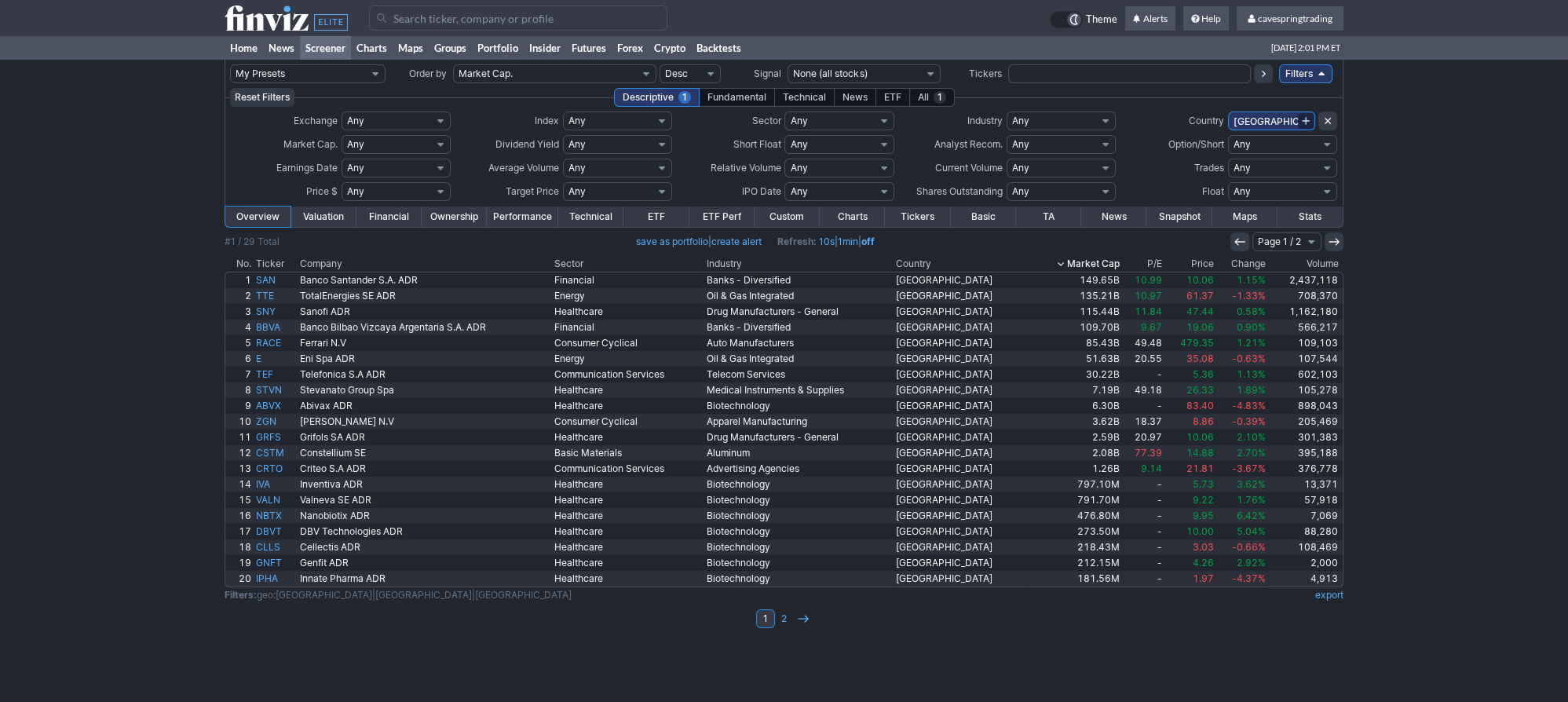
click at [1335, 590] on link "export" at bounding box center [1329, 594] width 28 height 12
drag, startPoint x: 1386, startPoint y: 428, endPoint x: 1396, endPoint y: 425, distance: 10.4
click at [1393, 426] on div "My Presets -Save Screen -Edit Screens s: RATIO USE s: RATIO s: stock screen s: …" at bounding box center [784, 380] width 1568 height 642
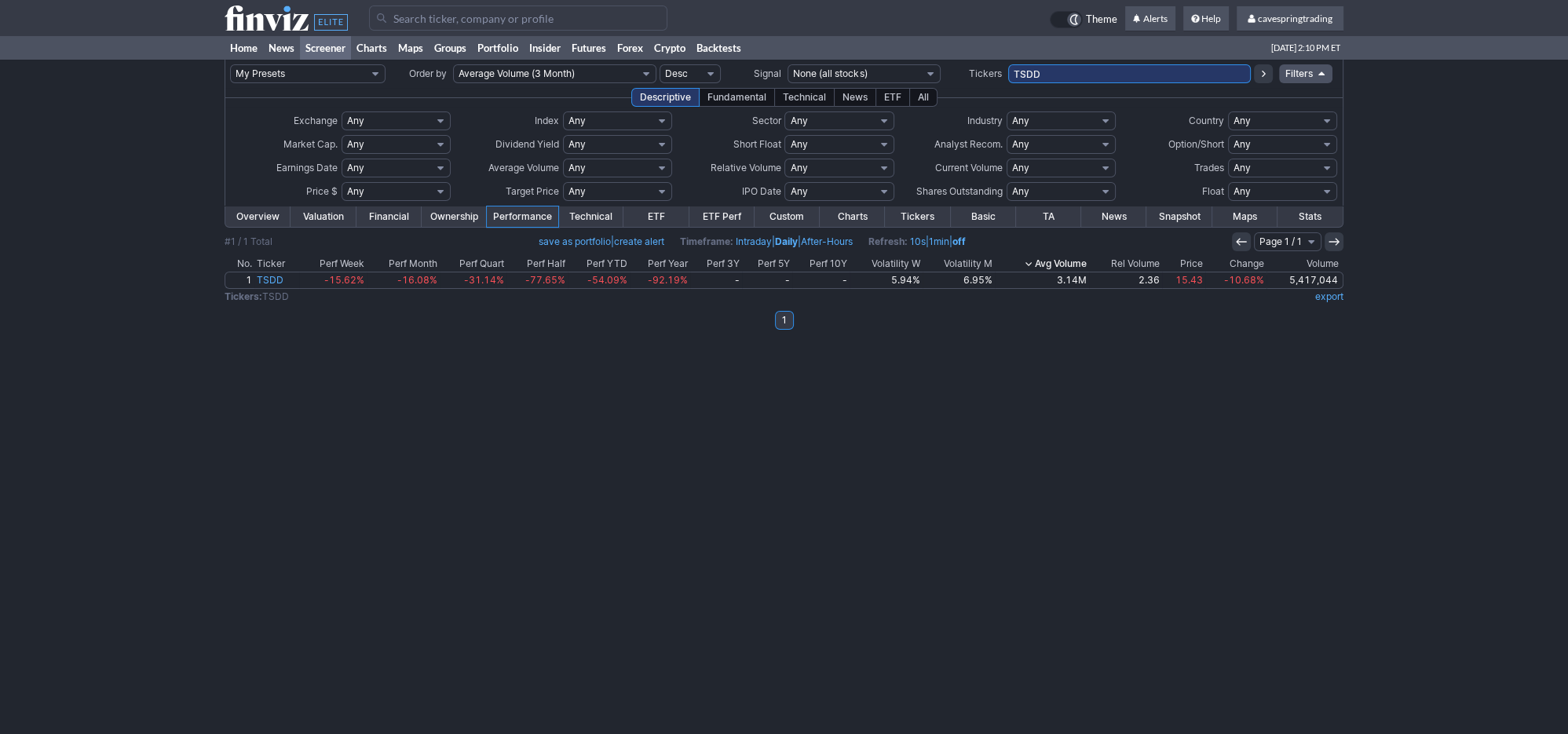
drag, startPoint x: 1079, startPoint y: 70, endPoint x: 907, endPoint y: 63, distance: 172.1
click at [1009, 65] on input "TSDD" at bounding box center [1130, 74] width 243 height 19
type input "what is the gv"
